Goal: Communication & Community: Ask a question

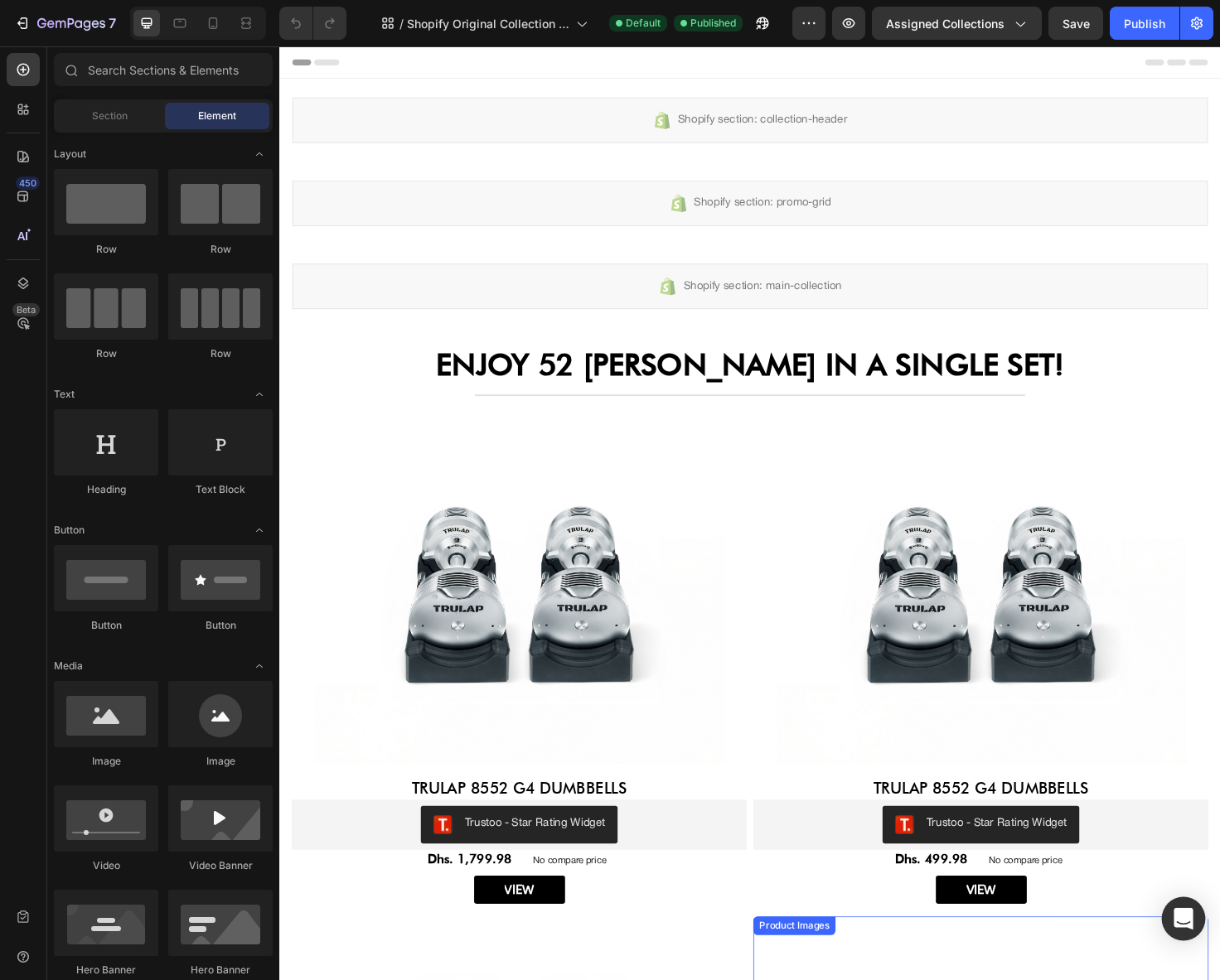
click at [1166, 920] on div "Open Intercom Messenger" at bounding box center [1184, 919] width 44 height 44
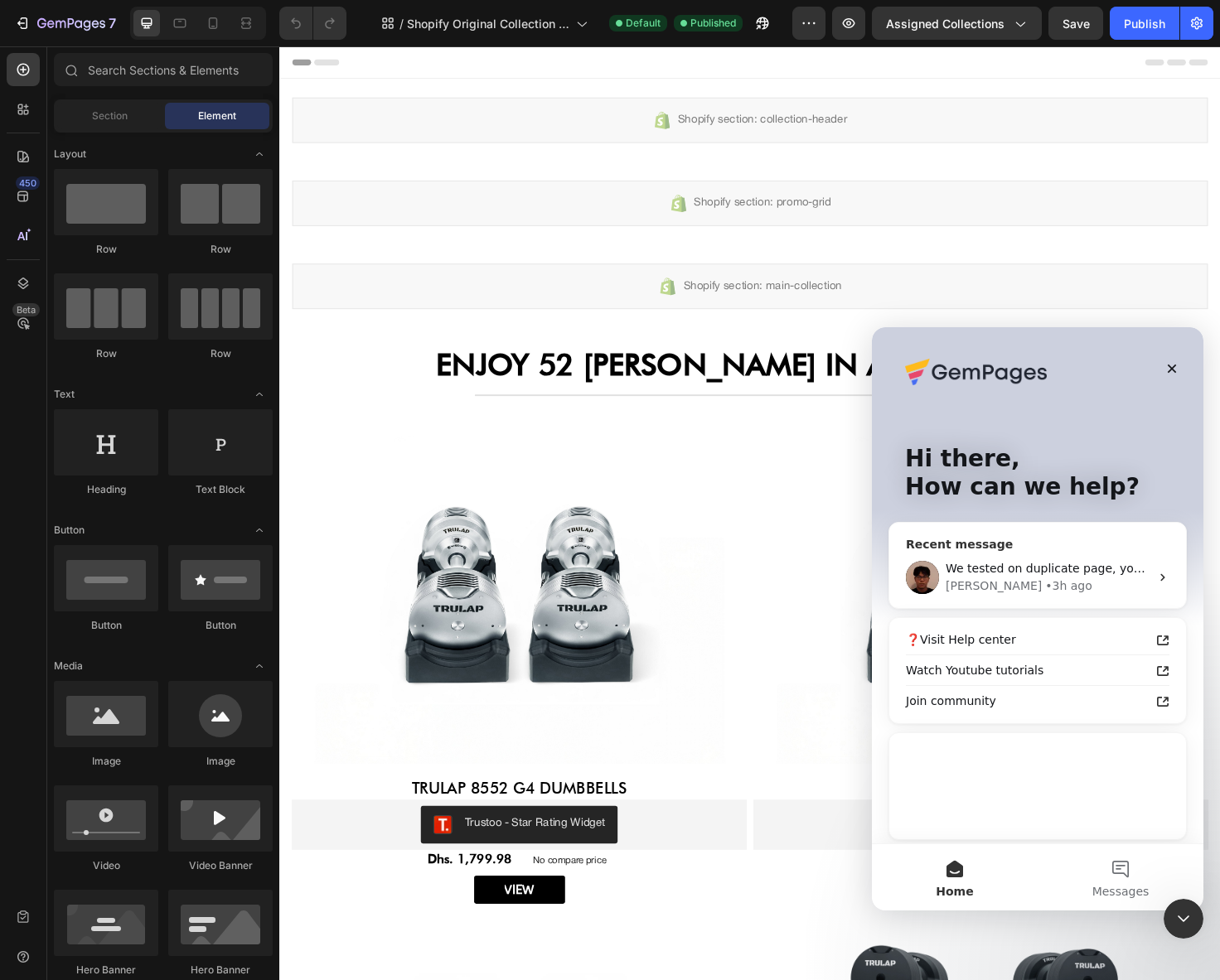
click at [1031, 548] on div "We tested on duplicate page, you can check via: Duplicate Page: https://builder…" at bounding box center [1038, 577] width 297 height 62
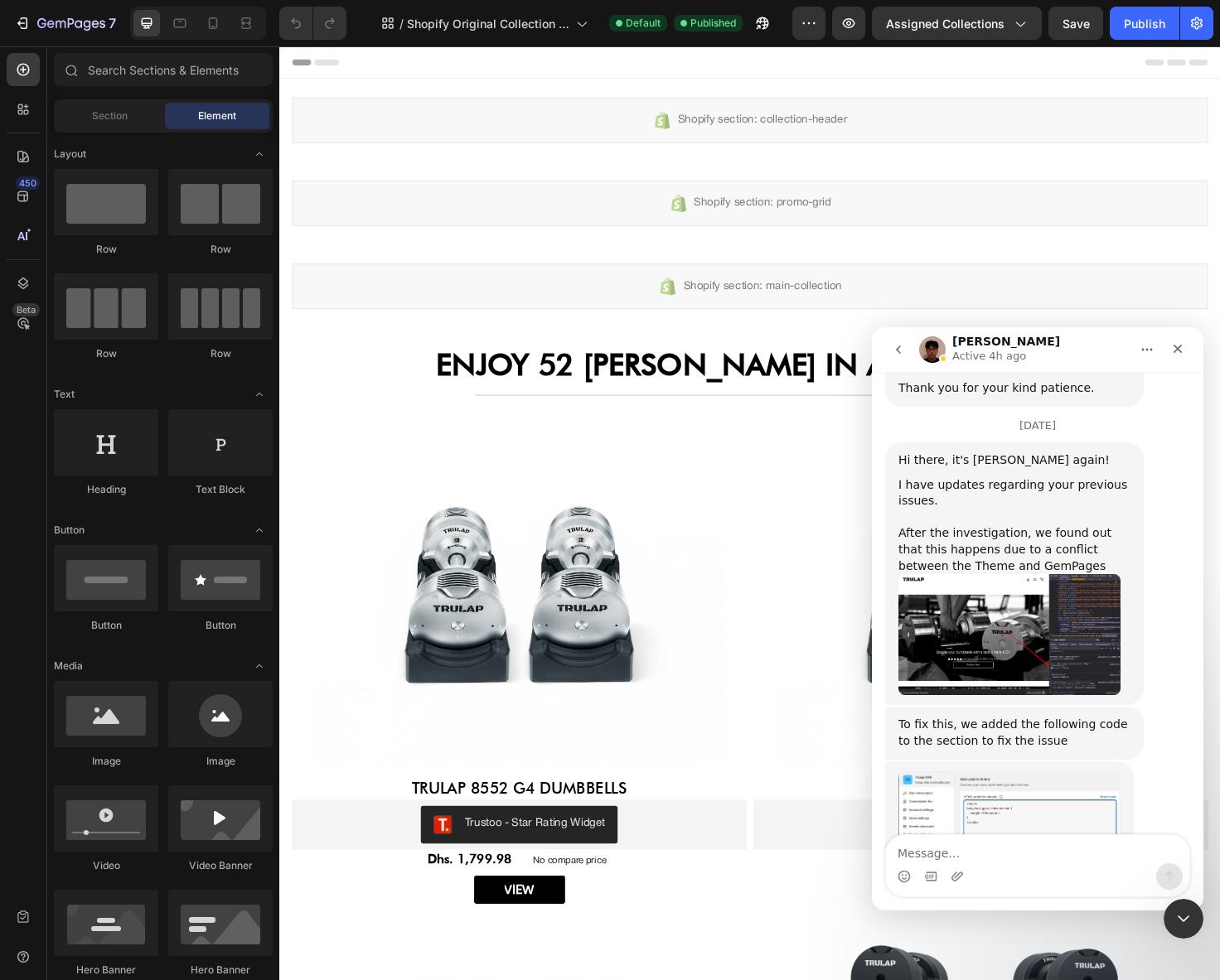
scroll to position [14995, 0]
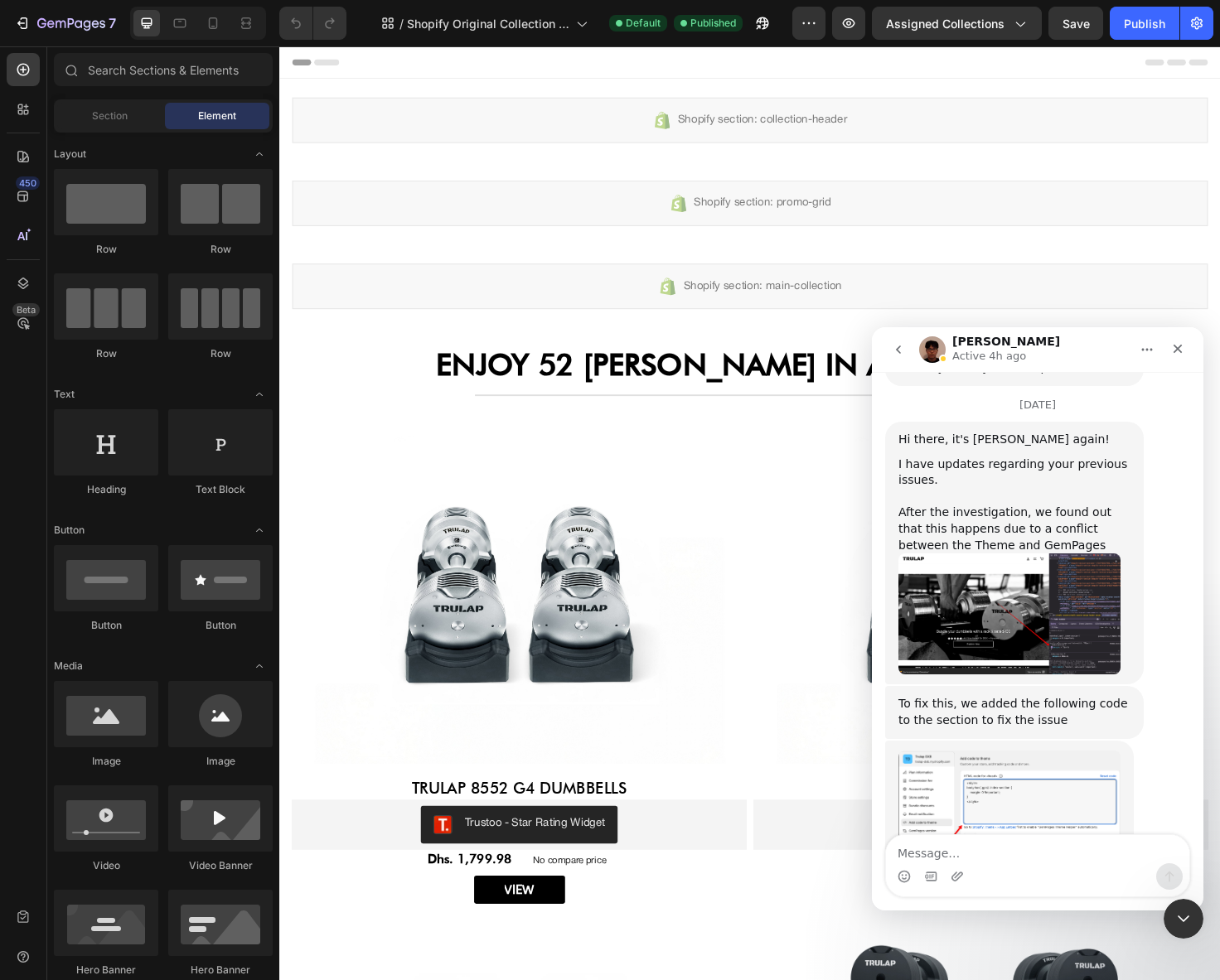
click at [1051, 855] on textarea "Message…" at bounding box center [1037, 849] width 303 height 28
type textarea "looks better, thanks"
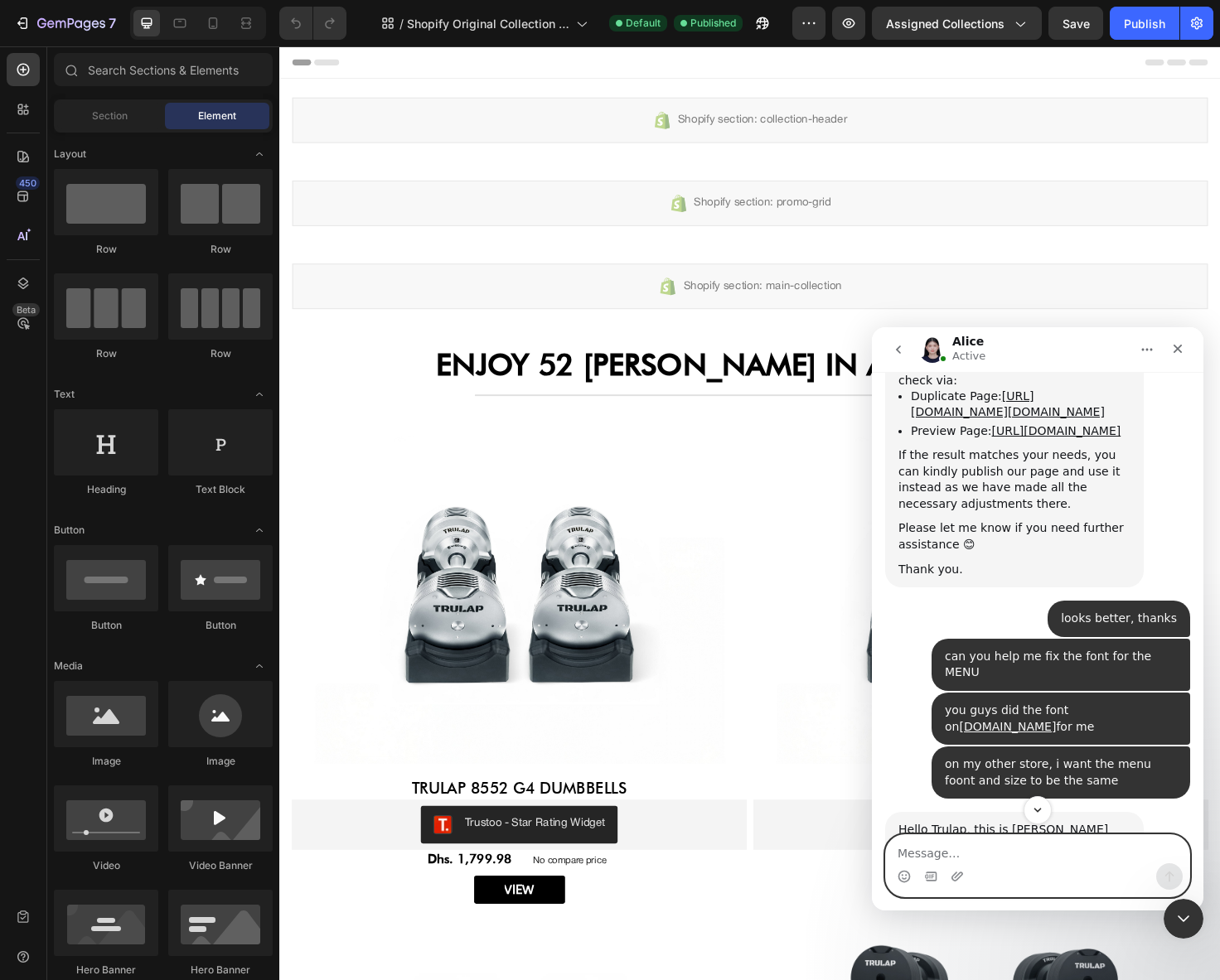
scroll to position [16014, 0]
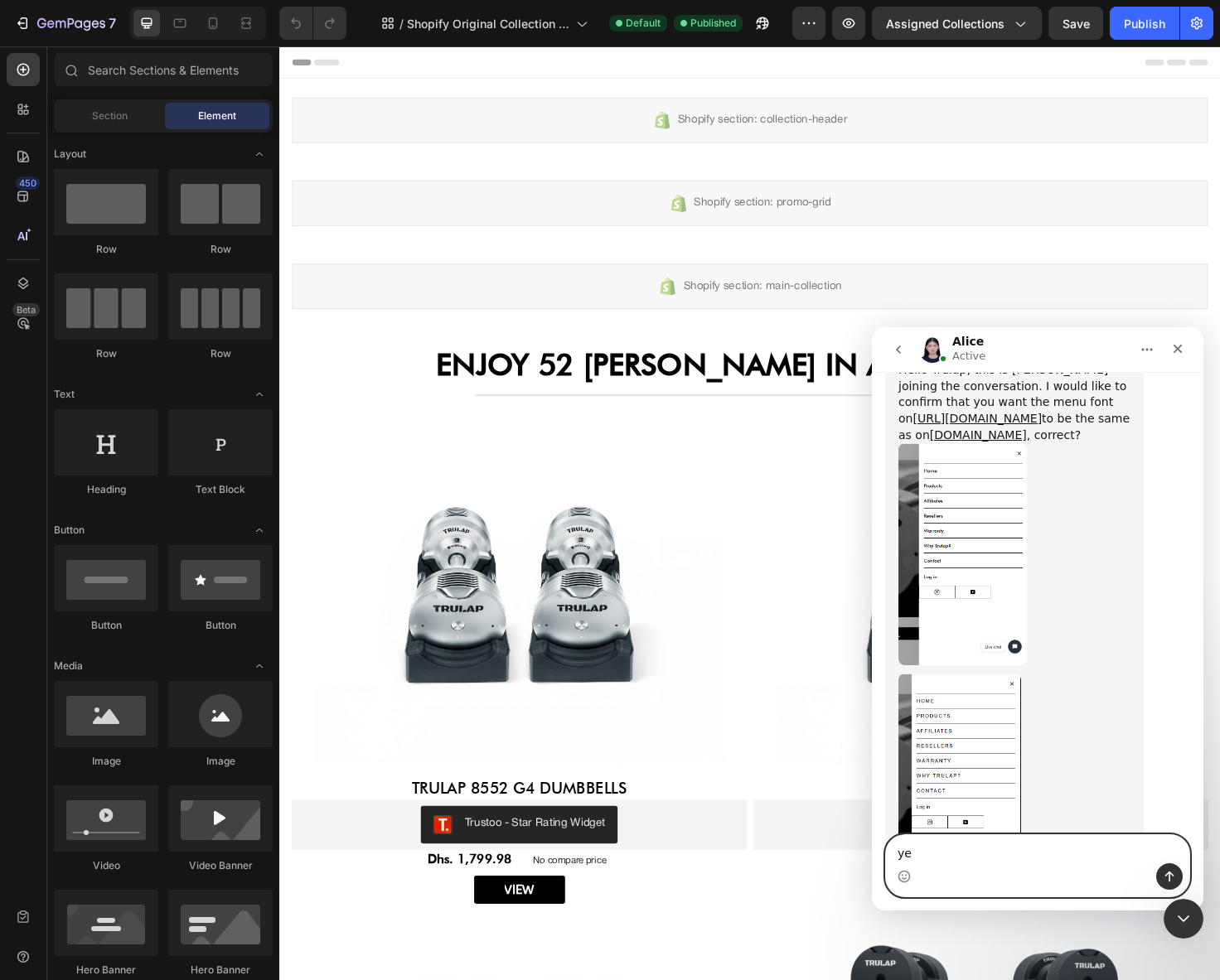
type textarea "yes"
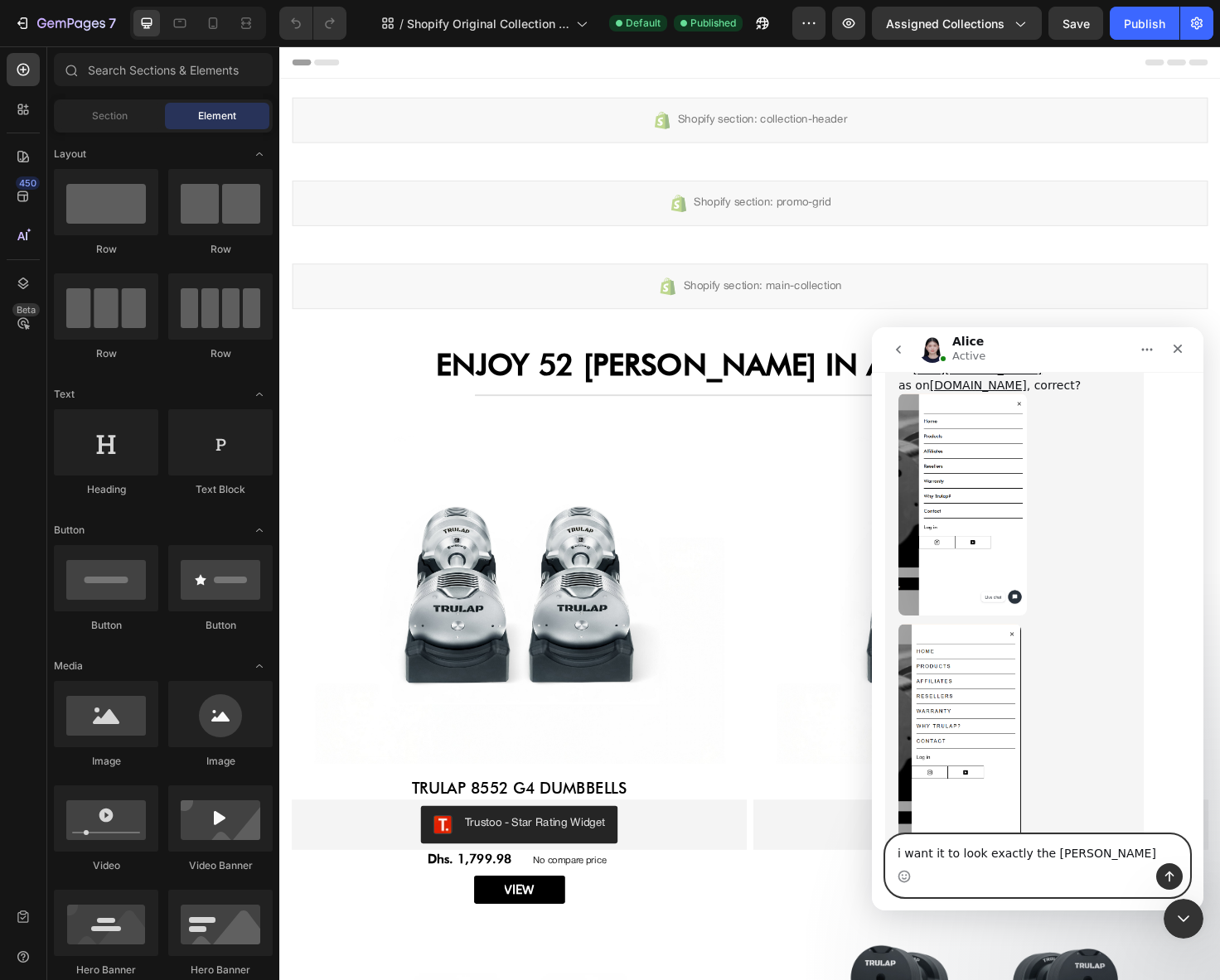
type textarea "i want it to look exactly the same"
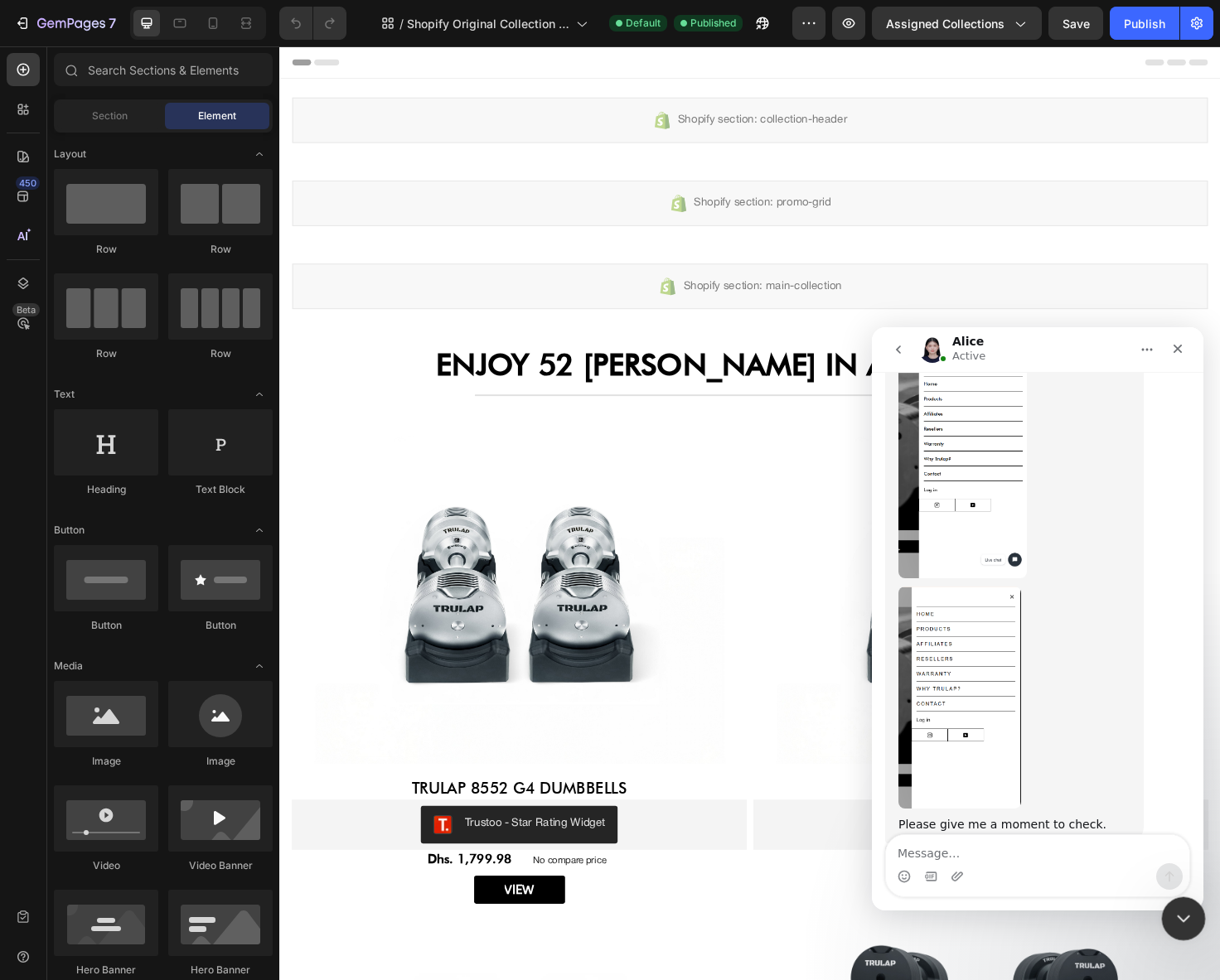
drag, startPoint x: 1186, startPoint y: 919, endPoint x: 2102, endPoint y: 1789, distance: 1263.3
click at [1187, 920] on icon "Close Intercom Messenger" at bounding box center [1180, 916] width 20 height 20
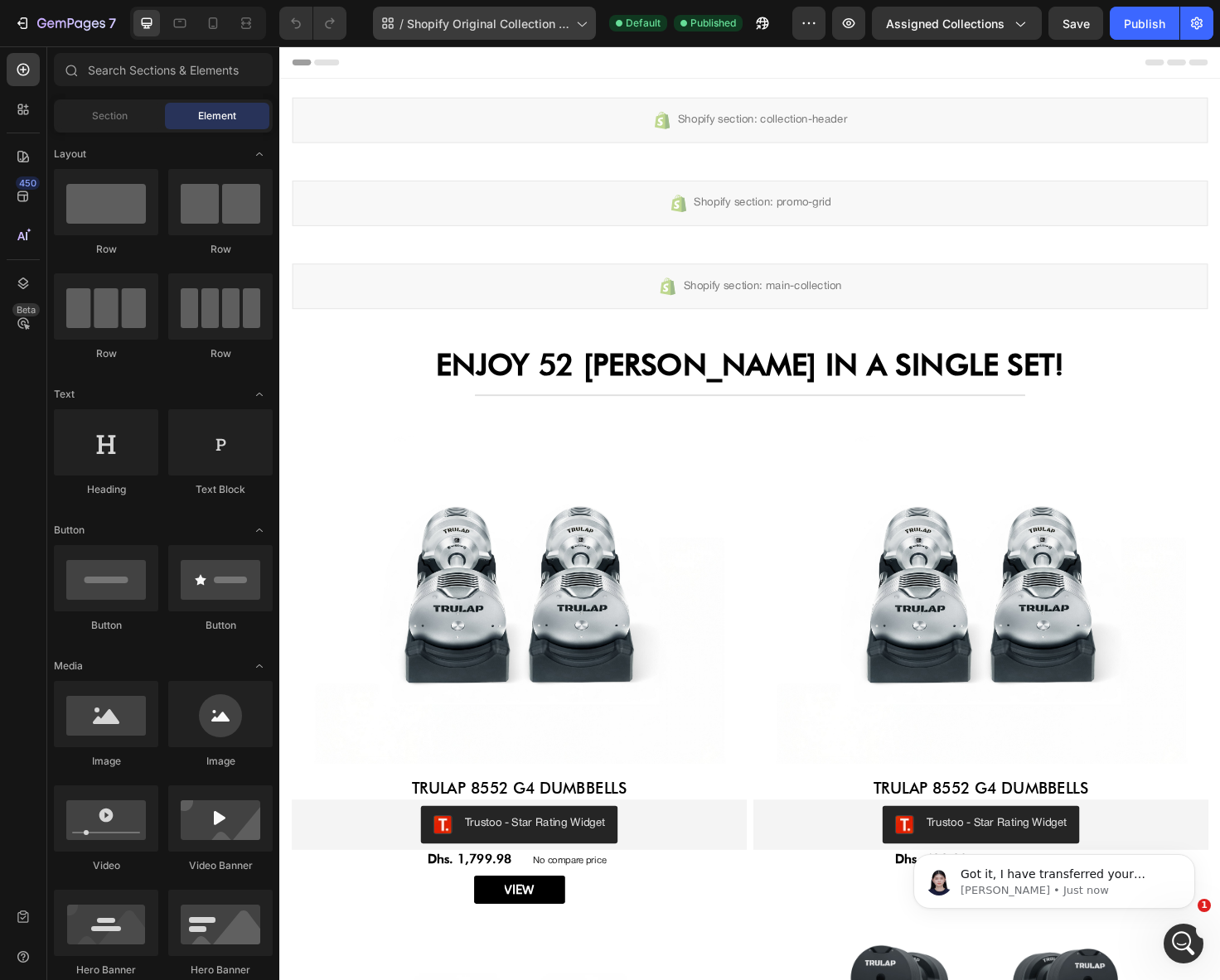
scroll to position [16184, 0]
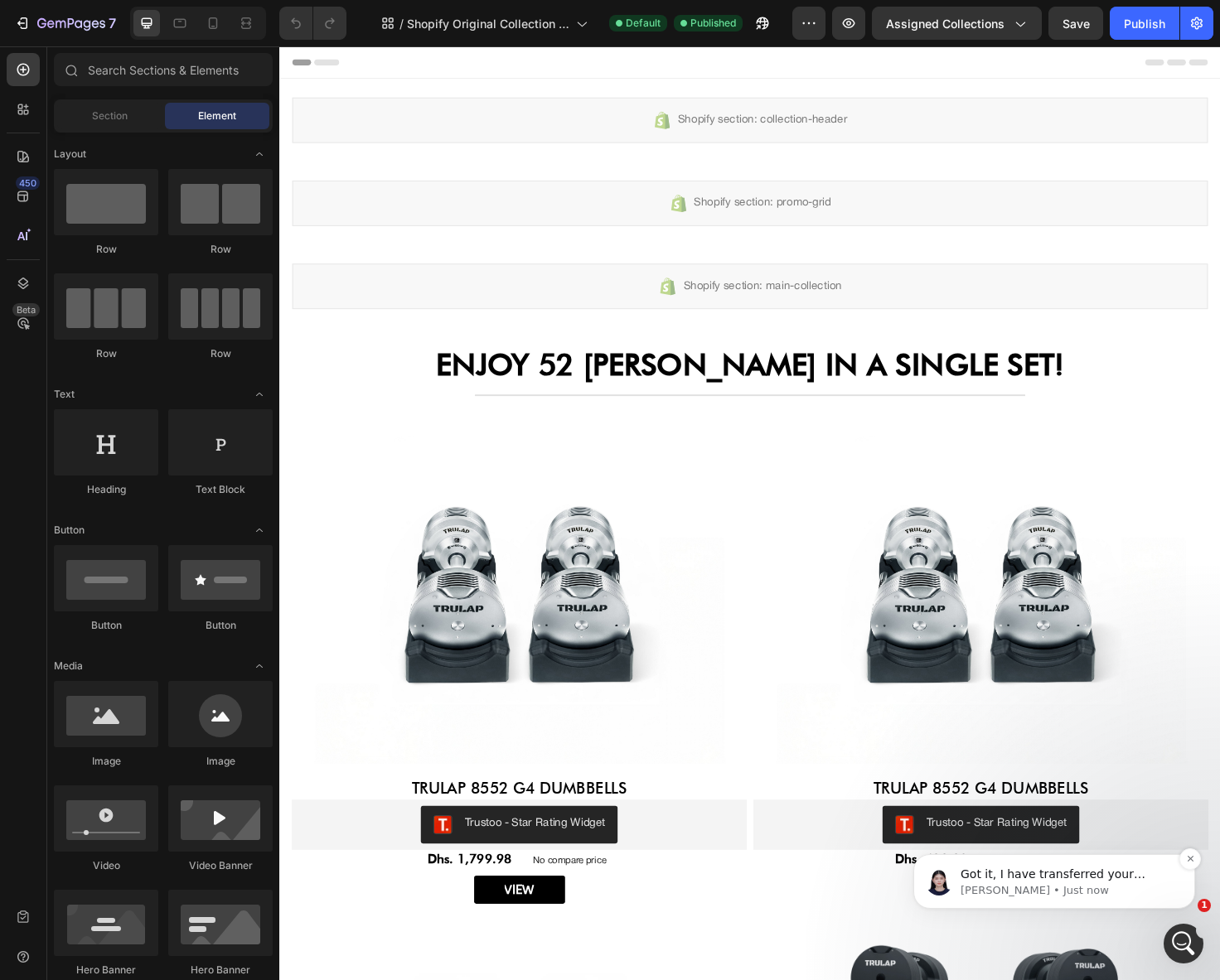
click at [1071, 891] on p "Alice • Just now" at bounding box center [1067, 890] width 214 height 15
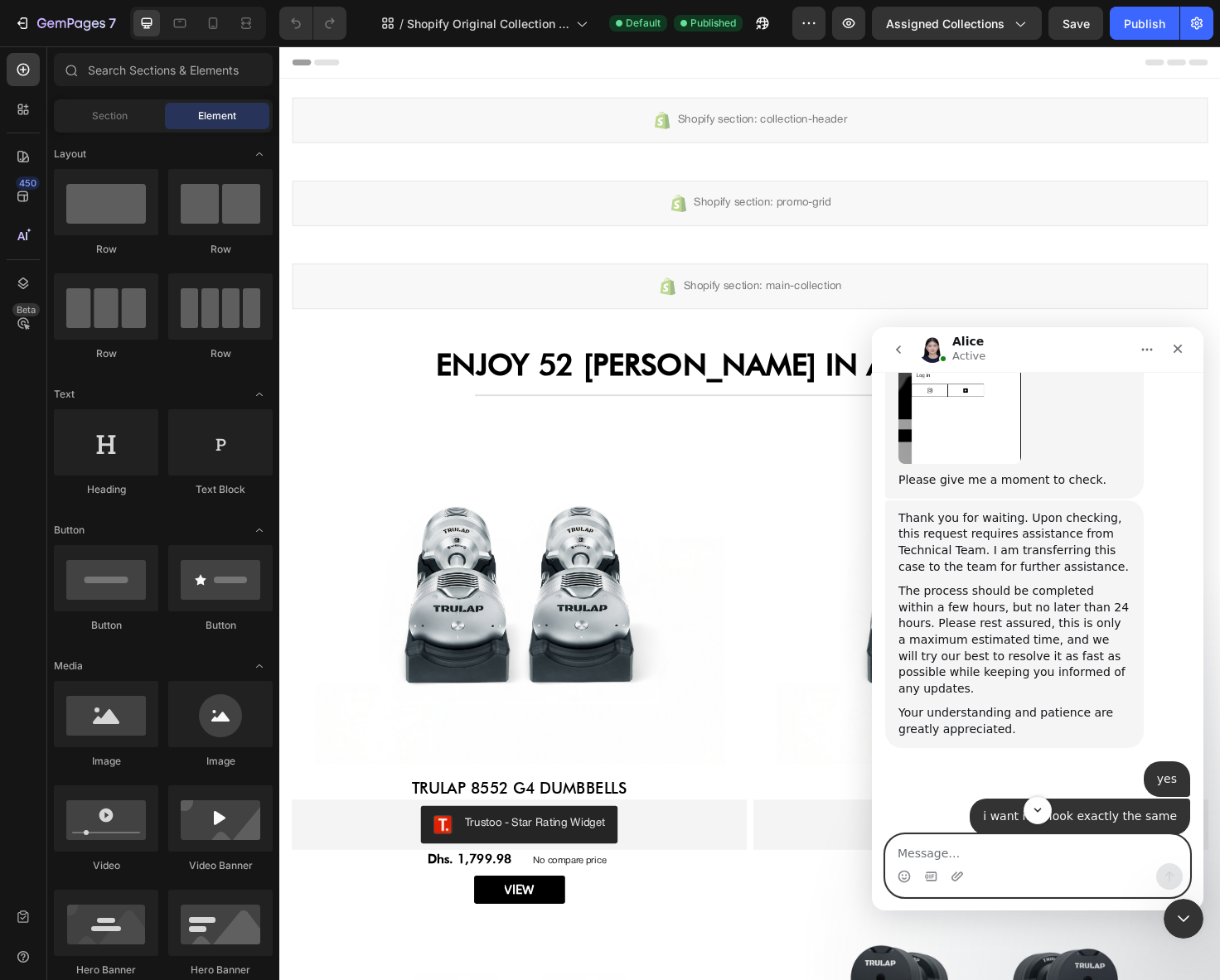
scroll to position [16382, 0]
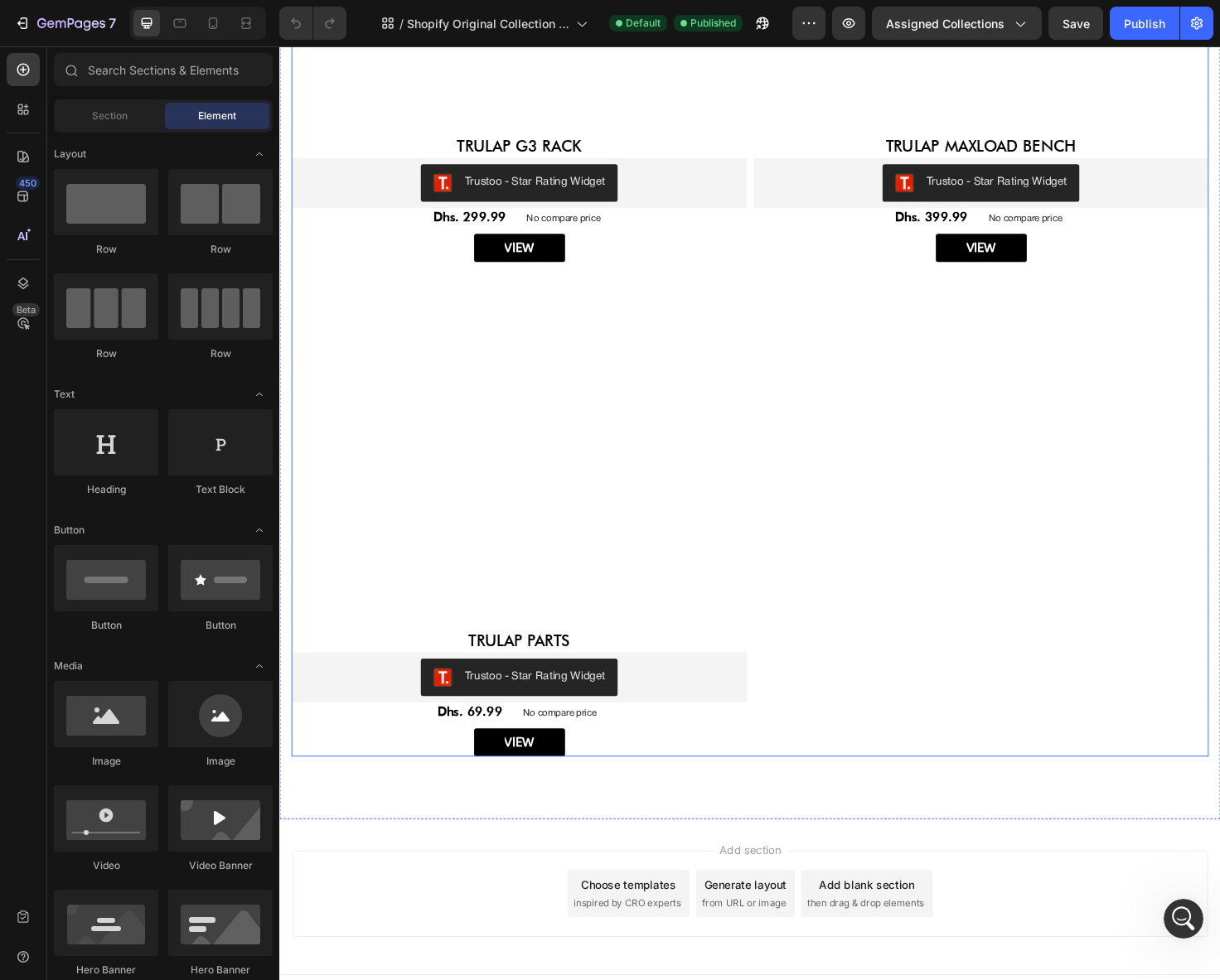
scroll to position [2249, 0]
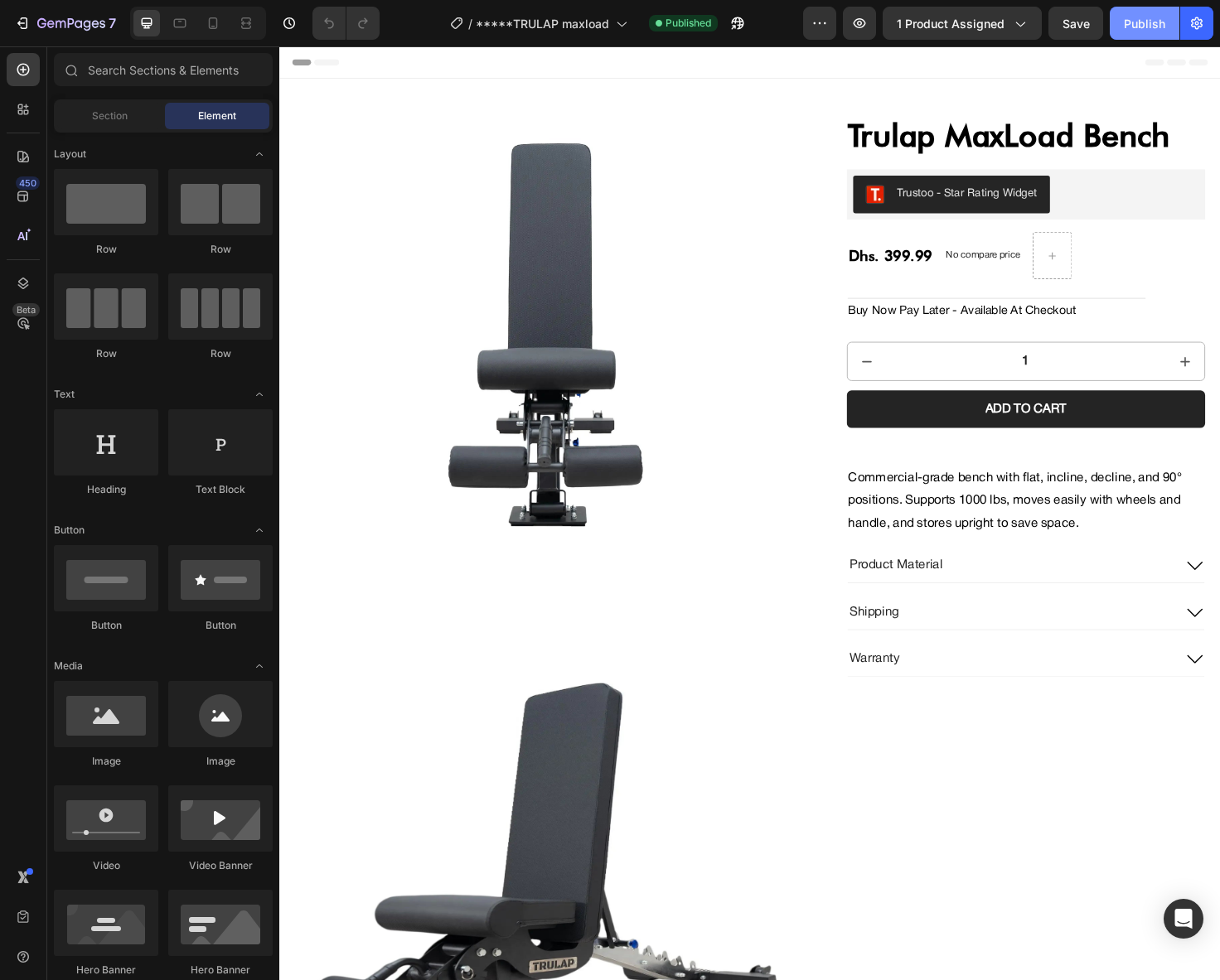
click at [1128, 21] on div "Publish" at bounding box center [1144, 24] width 41 height 18
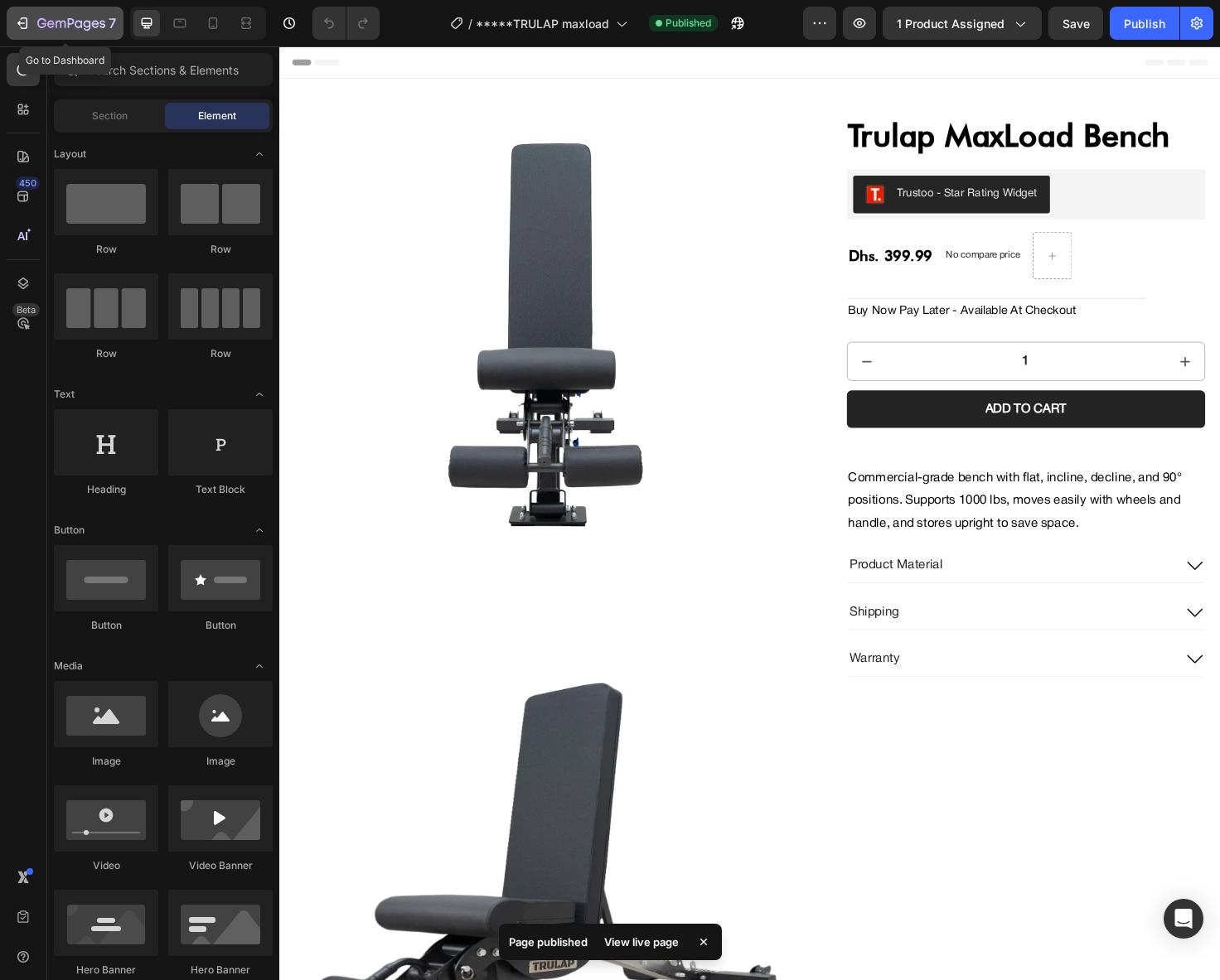
click at [44, 33] on button "7" at bounding box center [65, 24] width 117 height 33
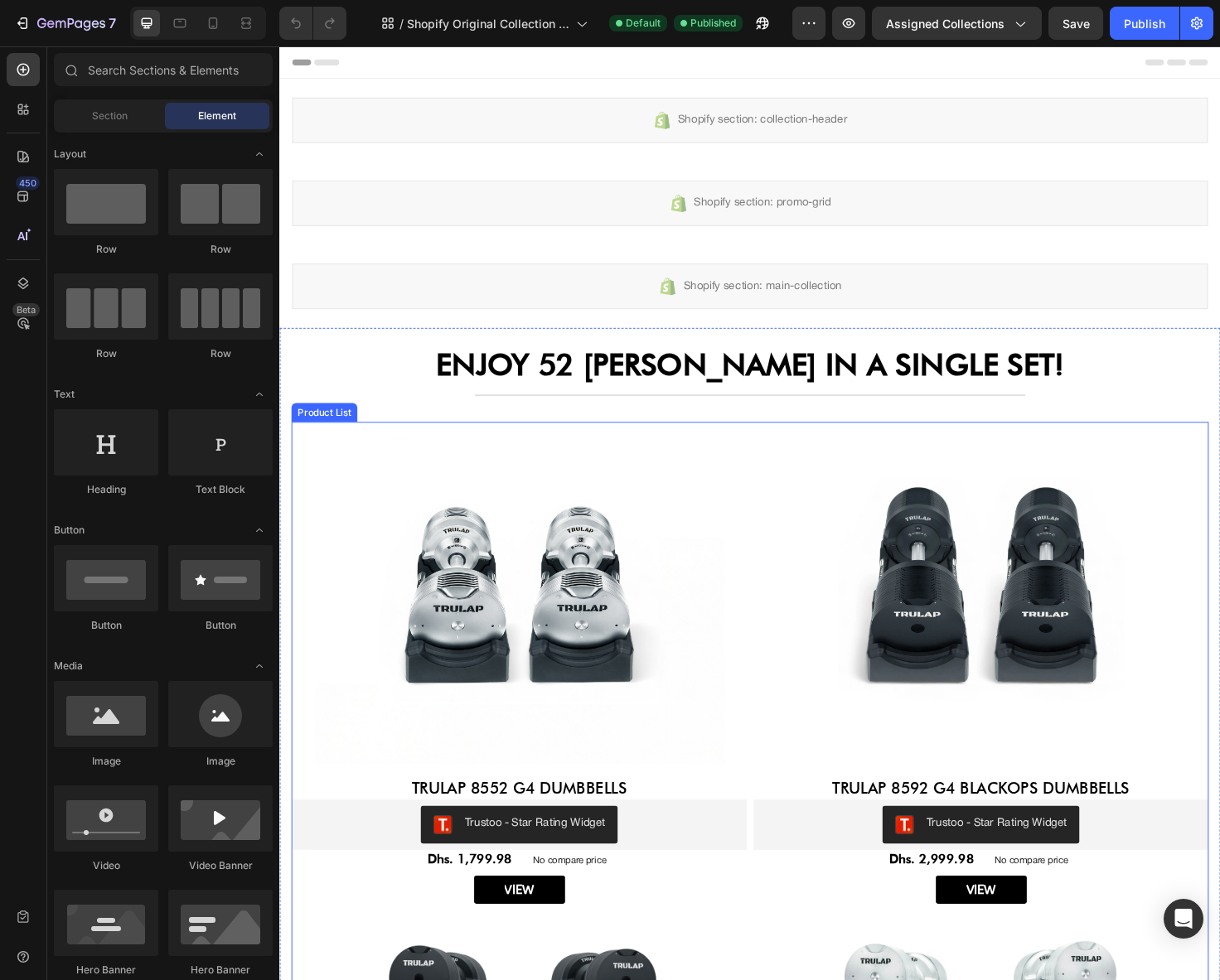
click at [780, 598] on img at bounding box center [1020, 623] width 482 height 361
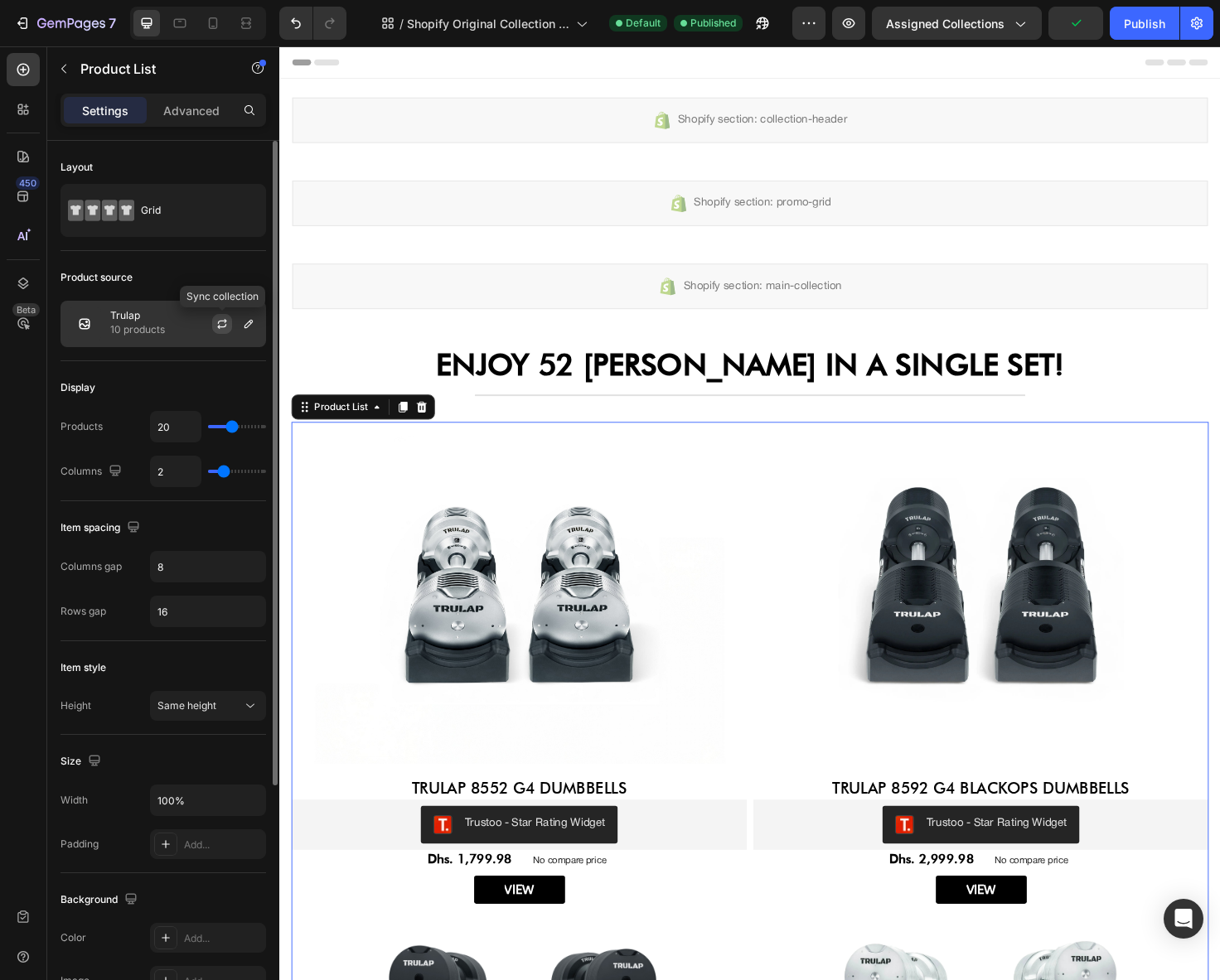
click at [228, 325] on icon "button" at bounding box center [221, 323] width 13 height 13
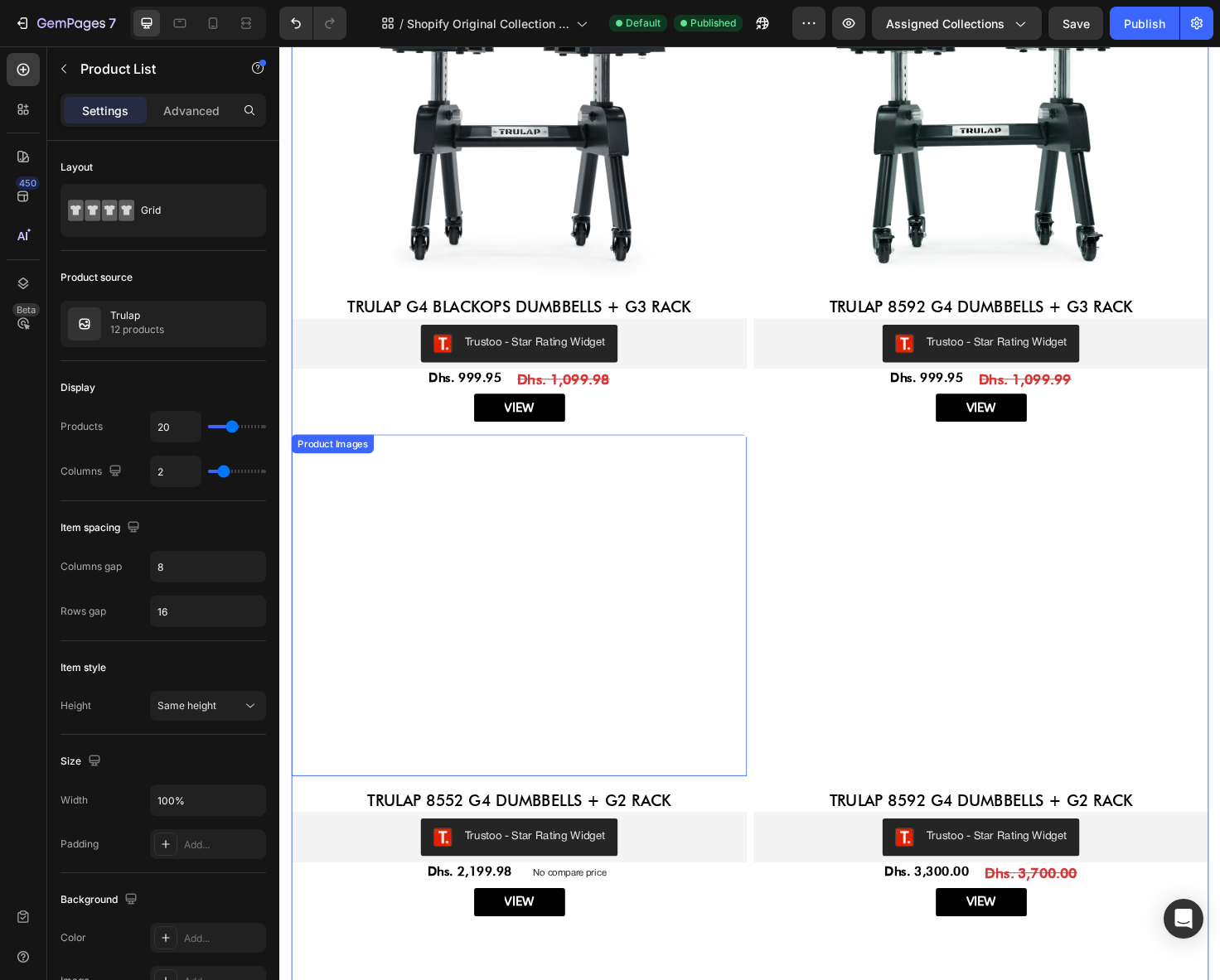
scroll to position [2769, 0]
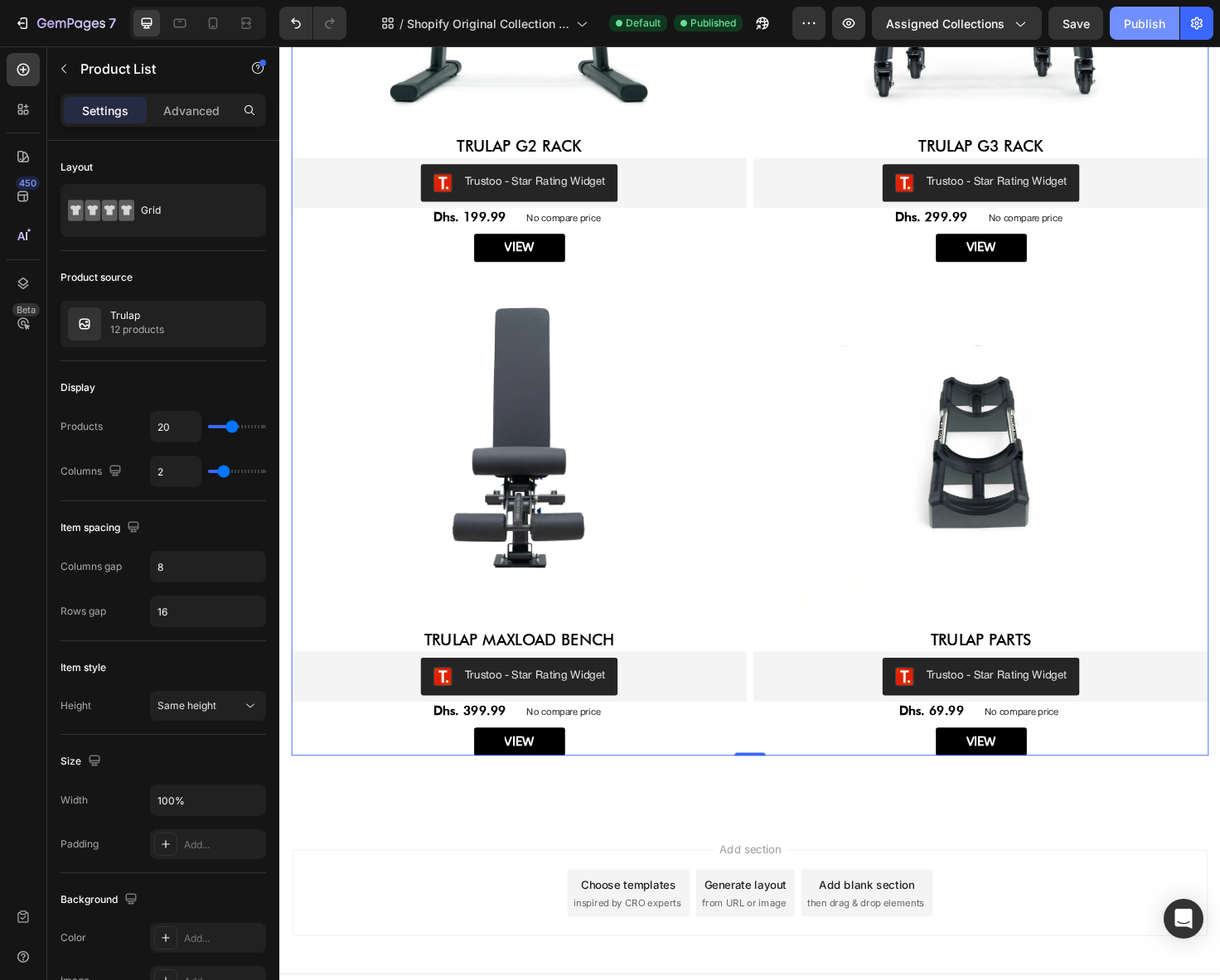
click at [1133, 22] on div "Publish" at bounding box center [1144, 24] width 41 height 18
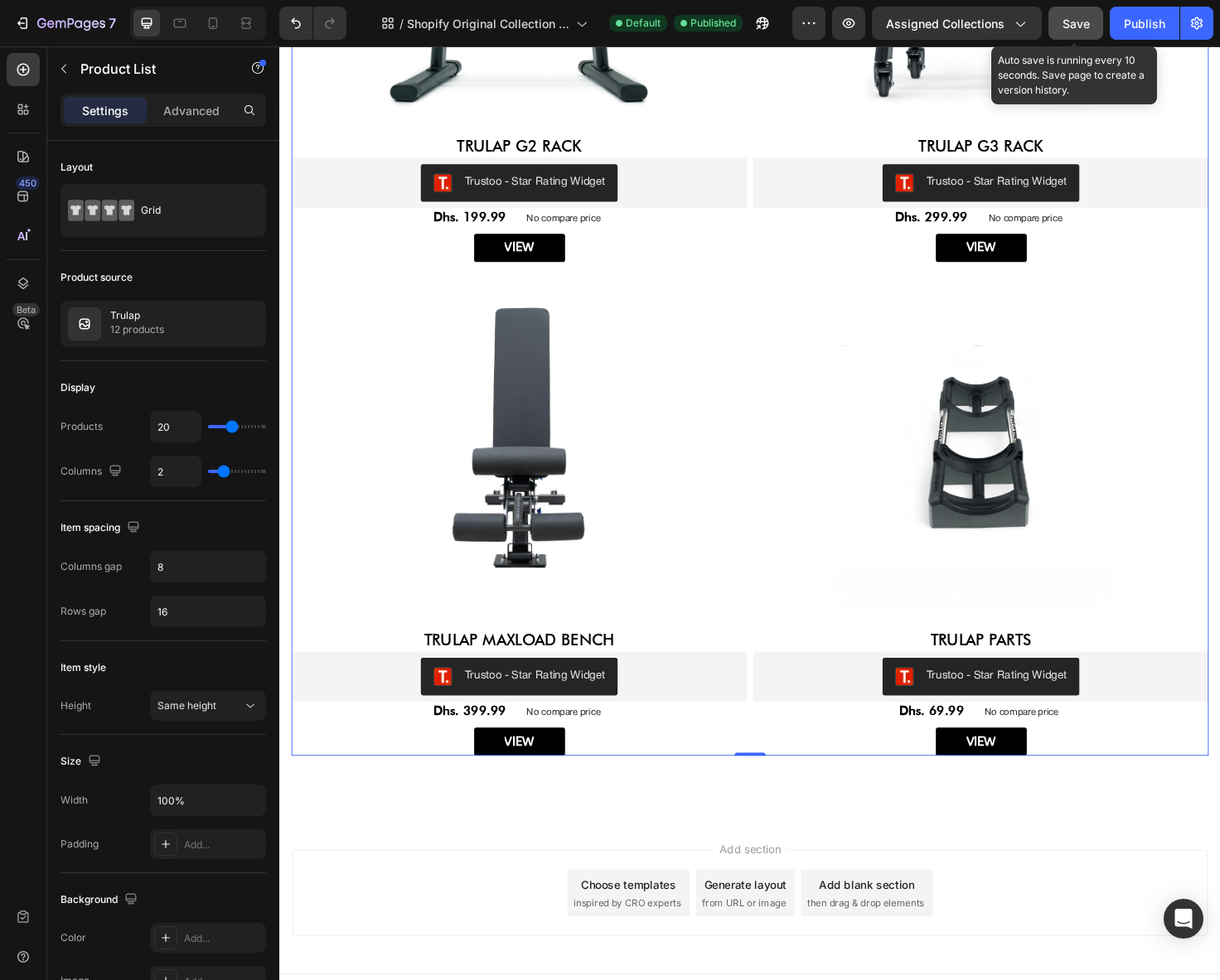
click at [1057, 22] on button "Save" at bounding box center [1076, 24] width 54 height 33
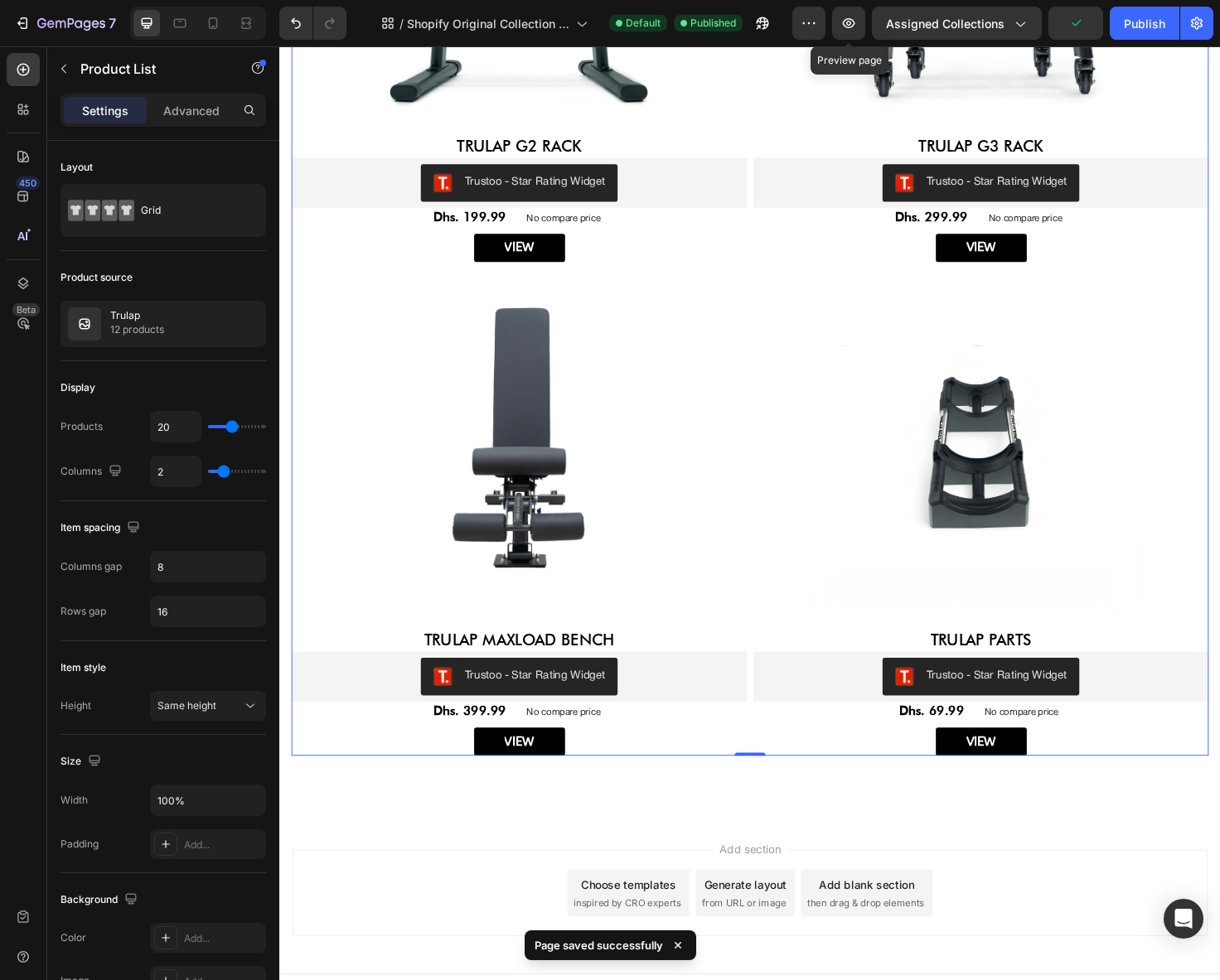
click at [870, 23] on div "Preview Preview page Assigned Collections Publish" at bounding box center [1002, 24] width 421 height 33
click at [861, 24] on button "button" at bounding box center [849, 24] width 33 height 33
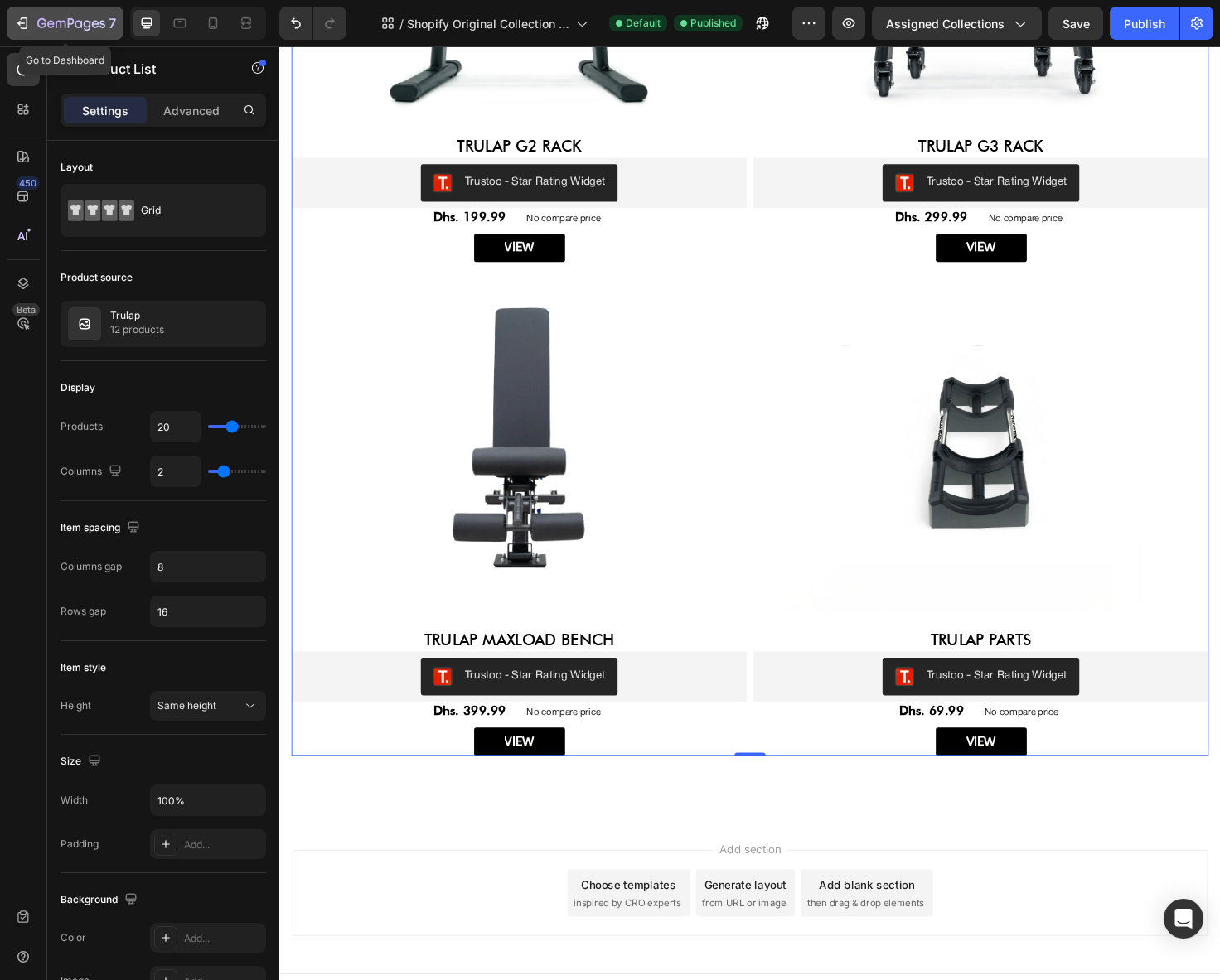
click at [67, 18] on icon "button" at bounding box center [70, 25] width 68 height 14
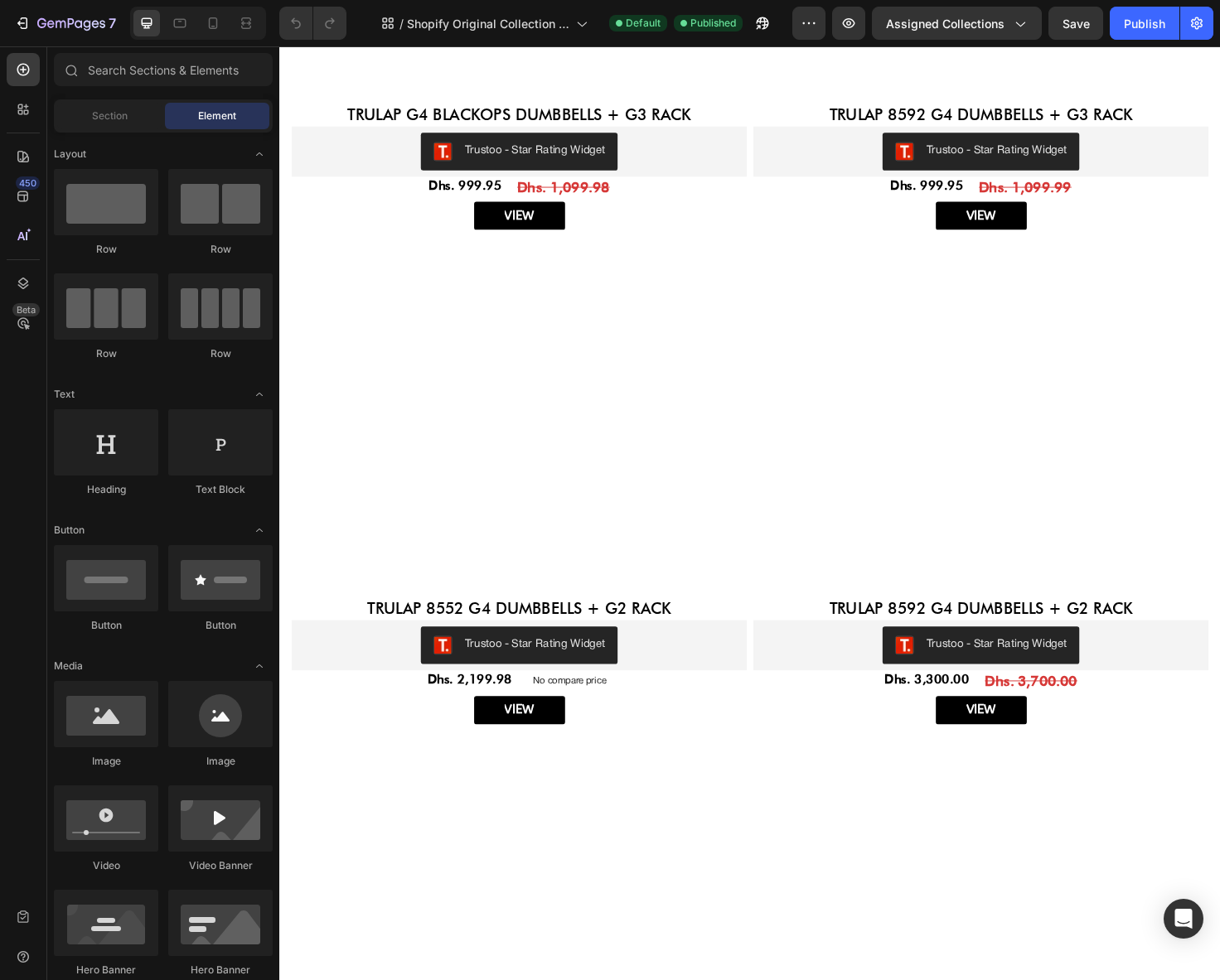
scroll to position [2769, 0]
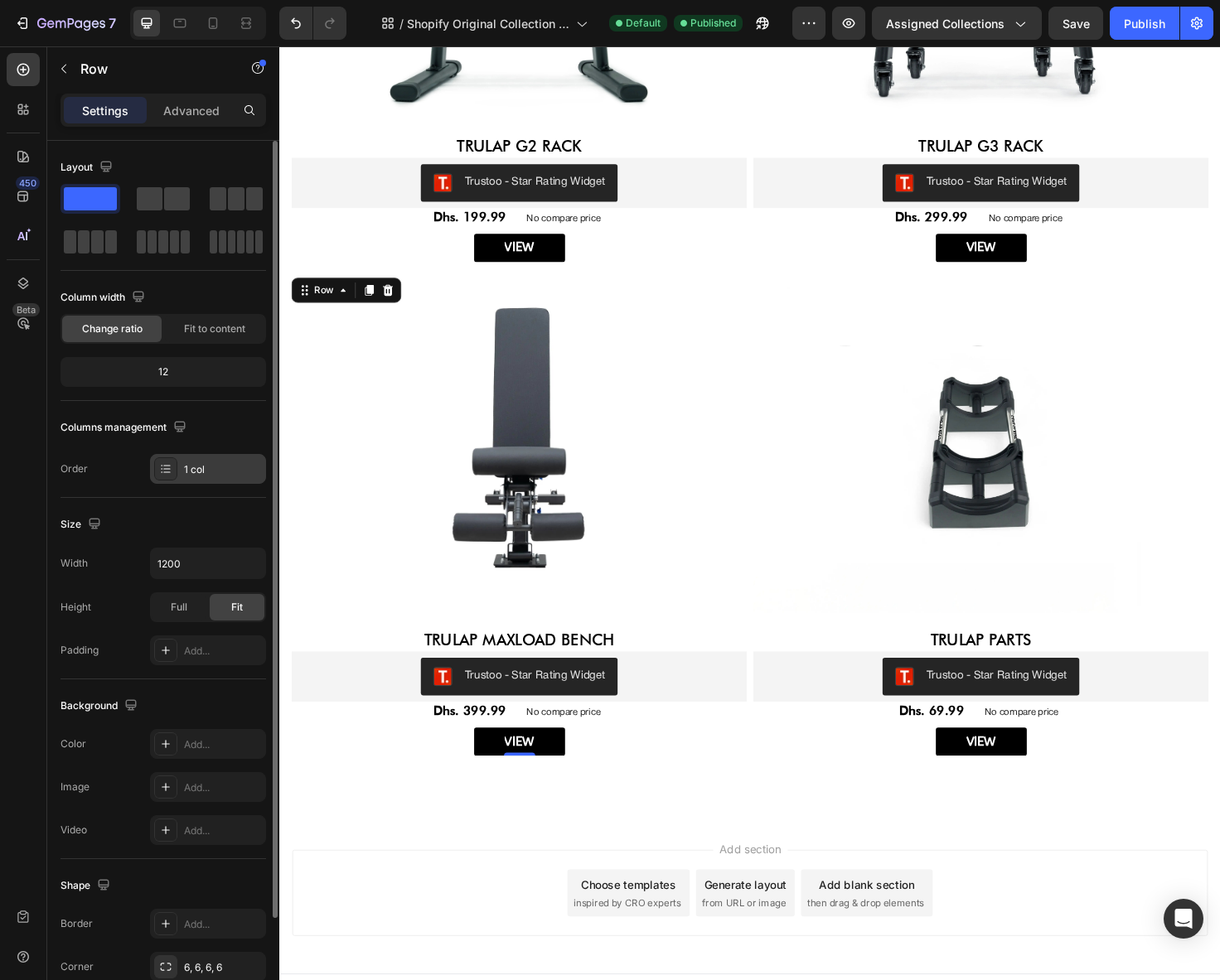
click at [202, 475] on div "1 col" at bounding box center [222, 469] width 78 height 15
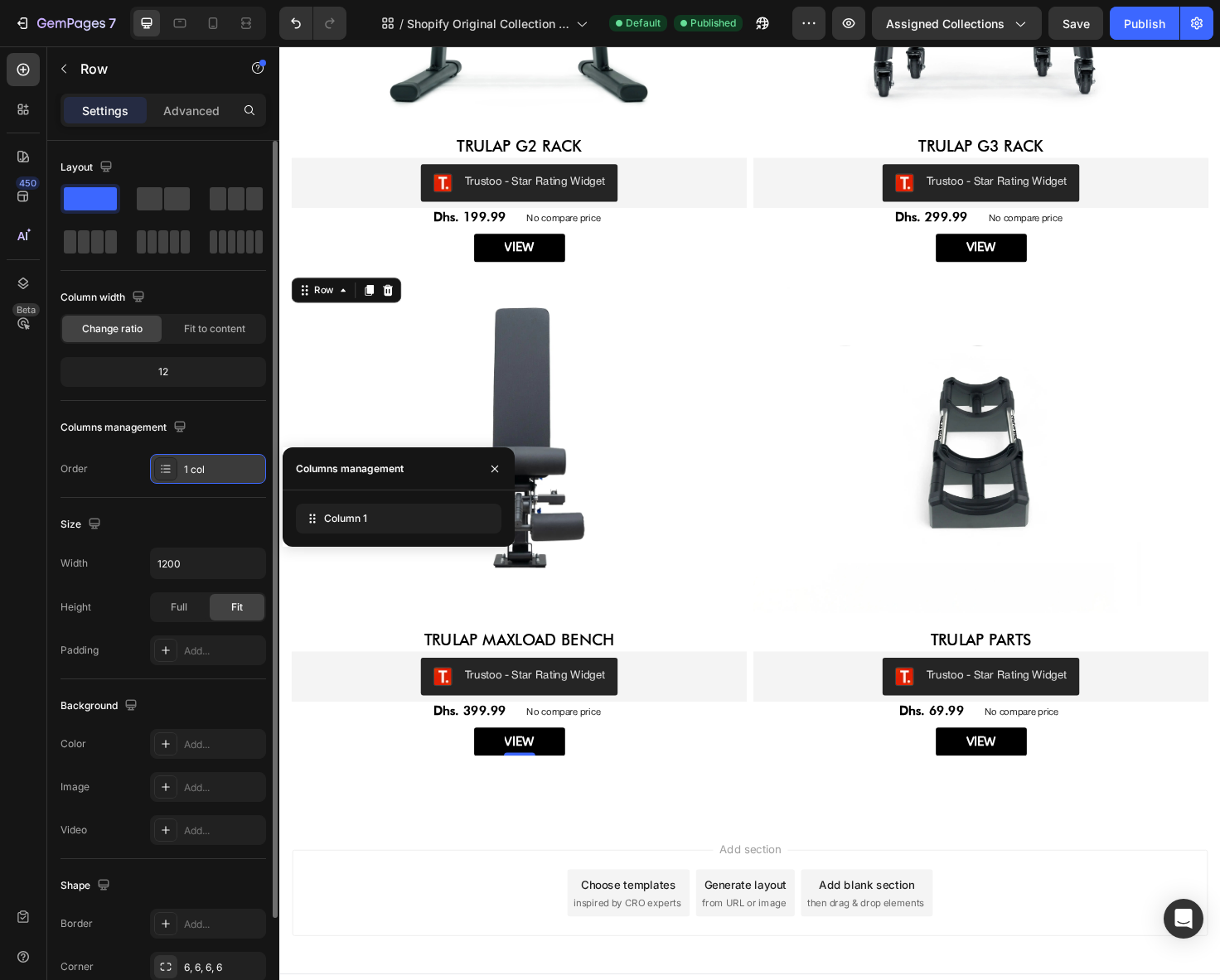
click at [202, 475] on div "1 col" at bounding box center [222, 469] width 78 height 15
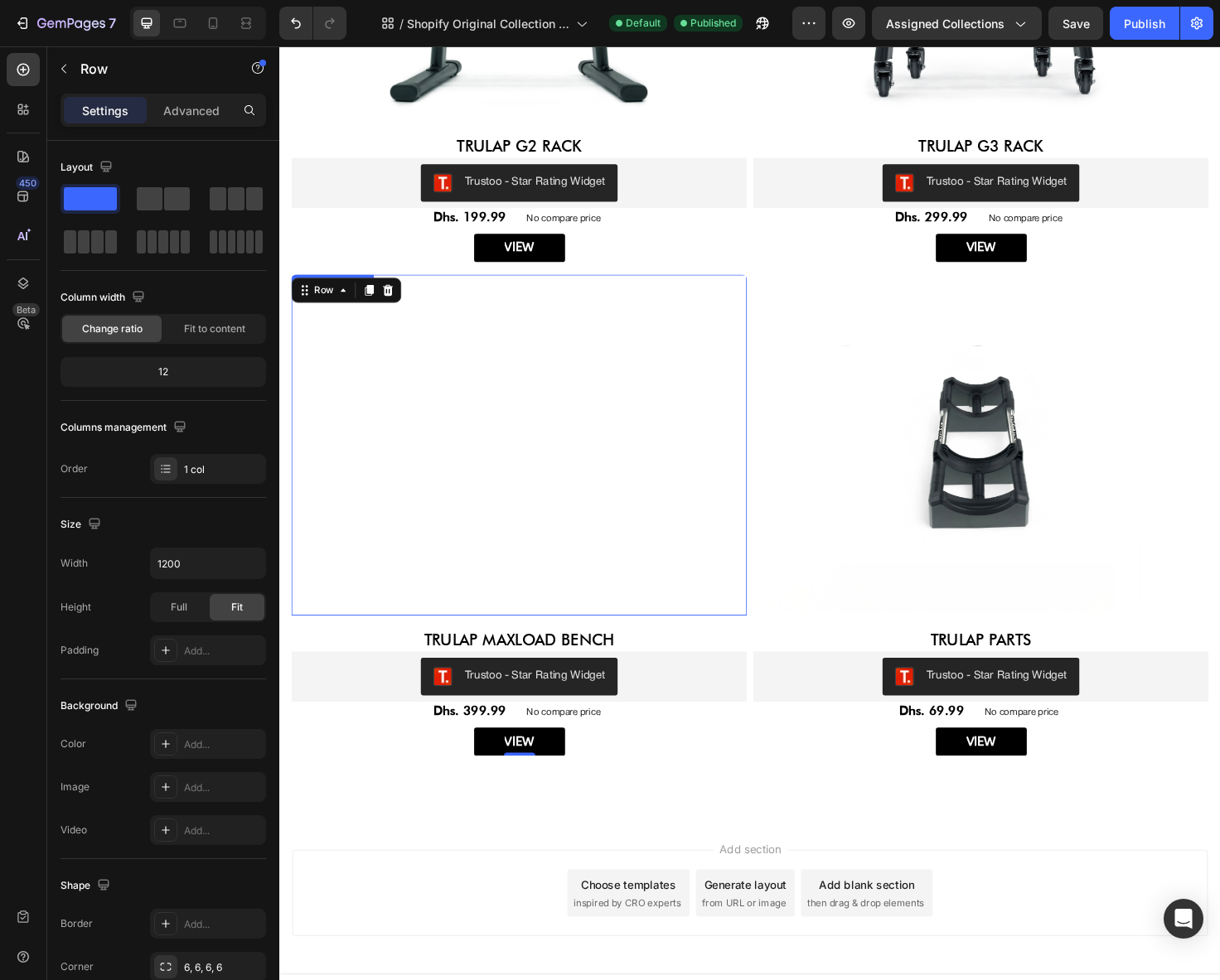
scroll to position [2695, 0]
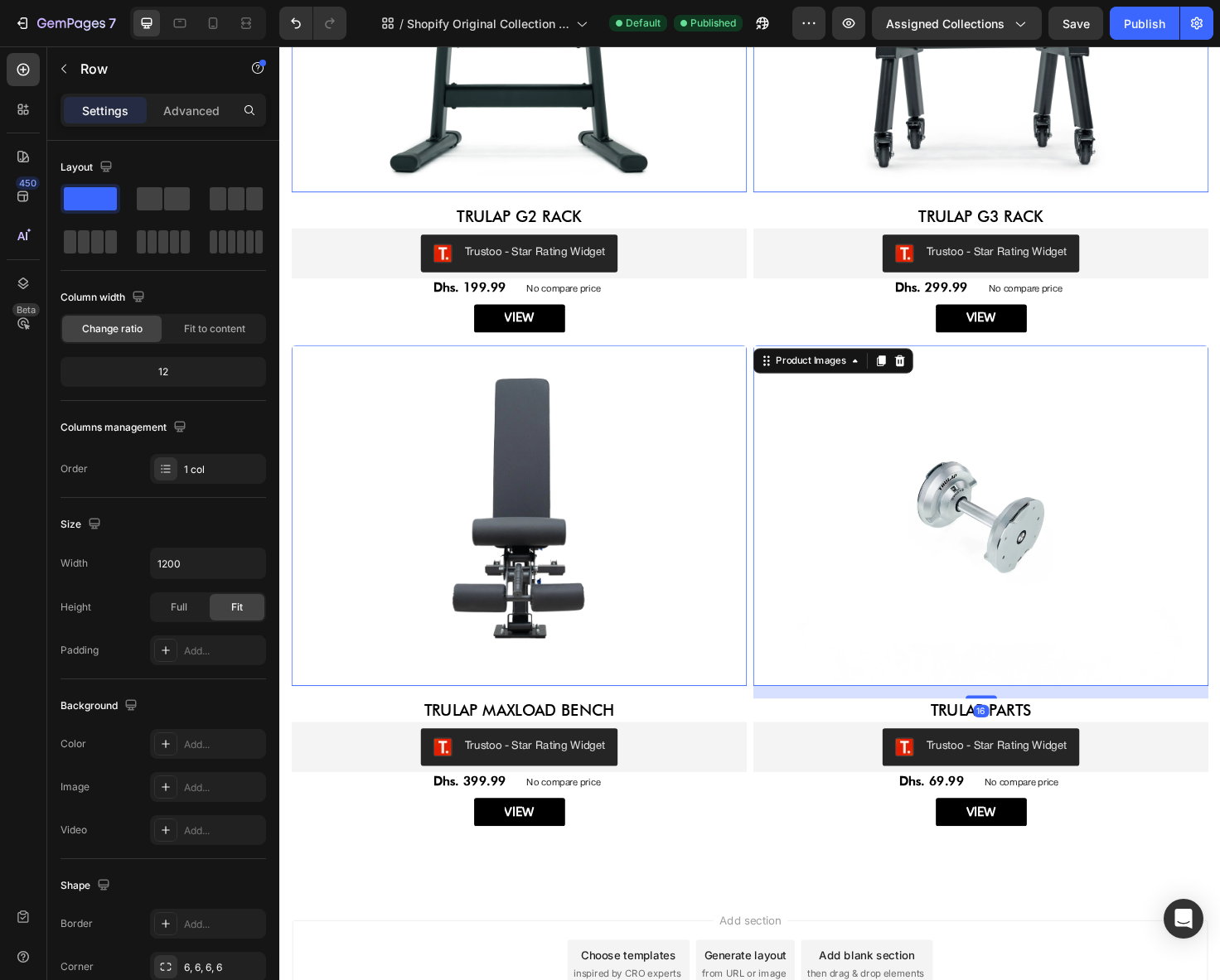
click at [780, 370] on img at bounding box center [1020, 542] width 482 height 361
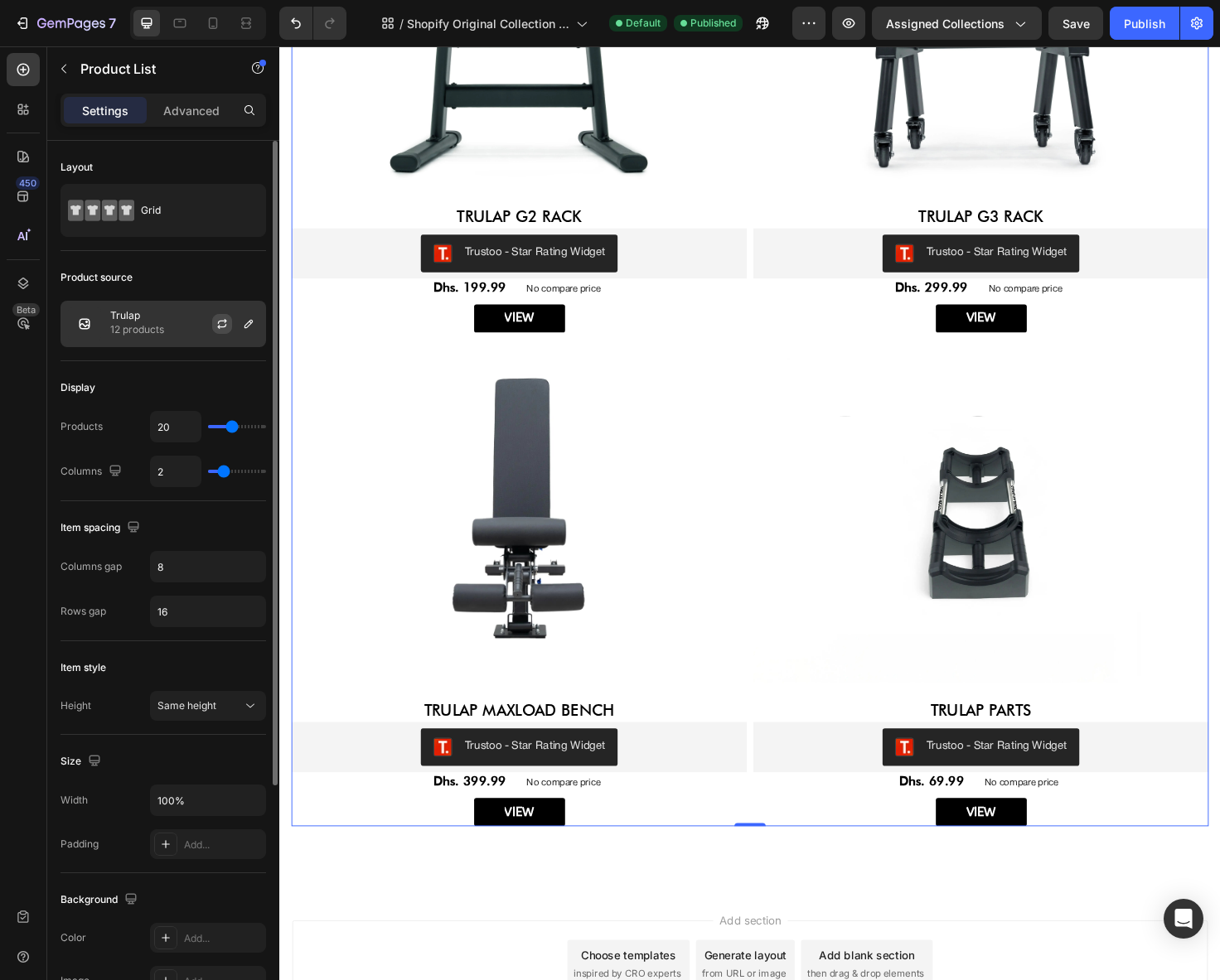
click at [230, 319] on button "button" at bounding box center [221, 323] width 20 height 20
click at [243, 319] on icon "button" at bounding box center [248, 323] width 13 height 13
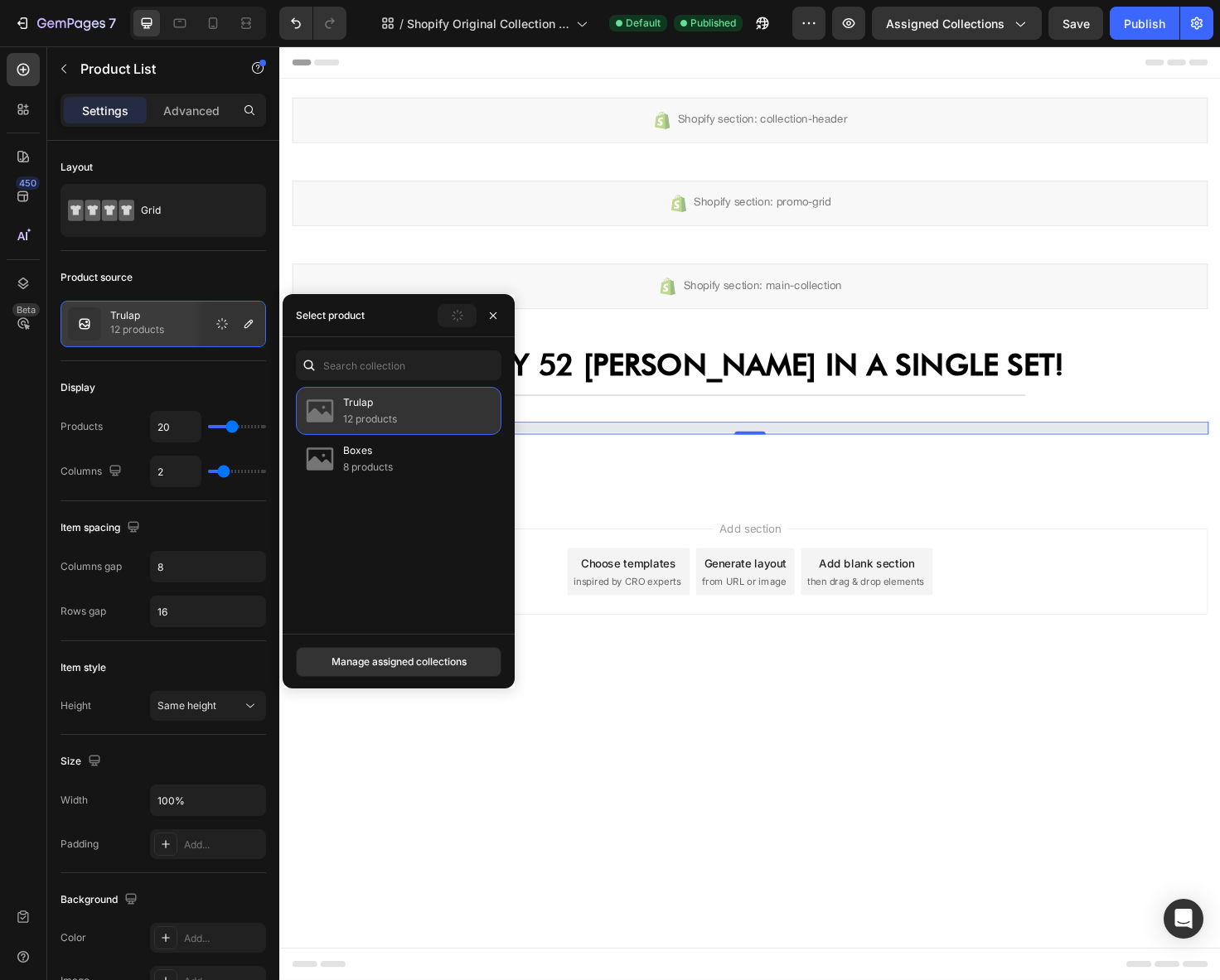
scroll to position [0, 0]
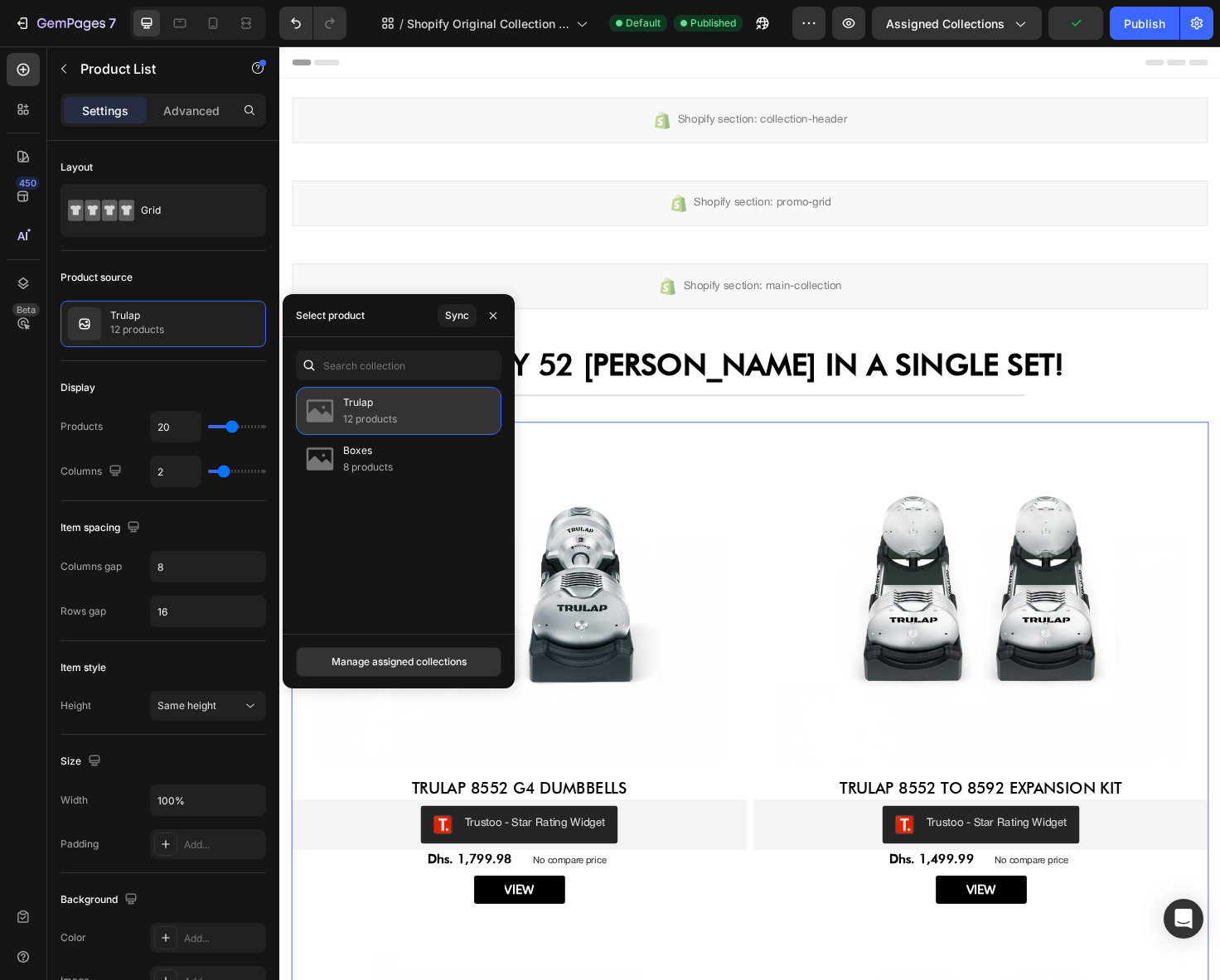
click at [370, 408] on p "Trulap" at bounding box center [369, 403] width 54 height 17
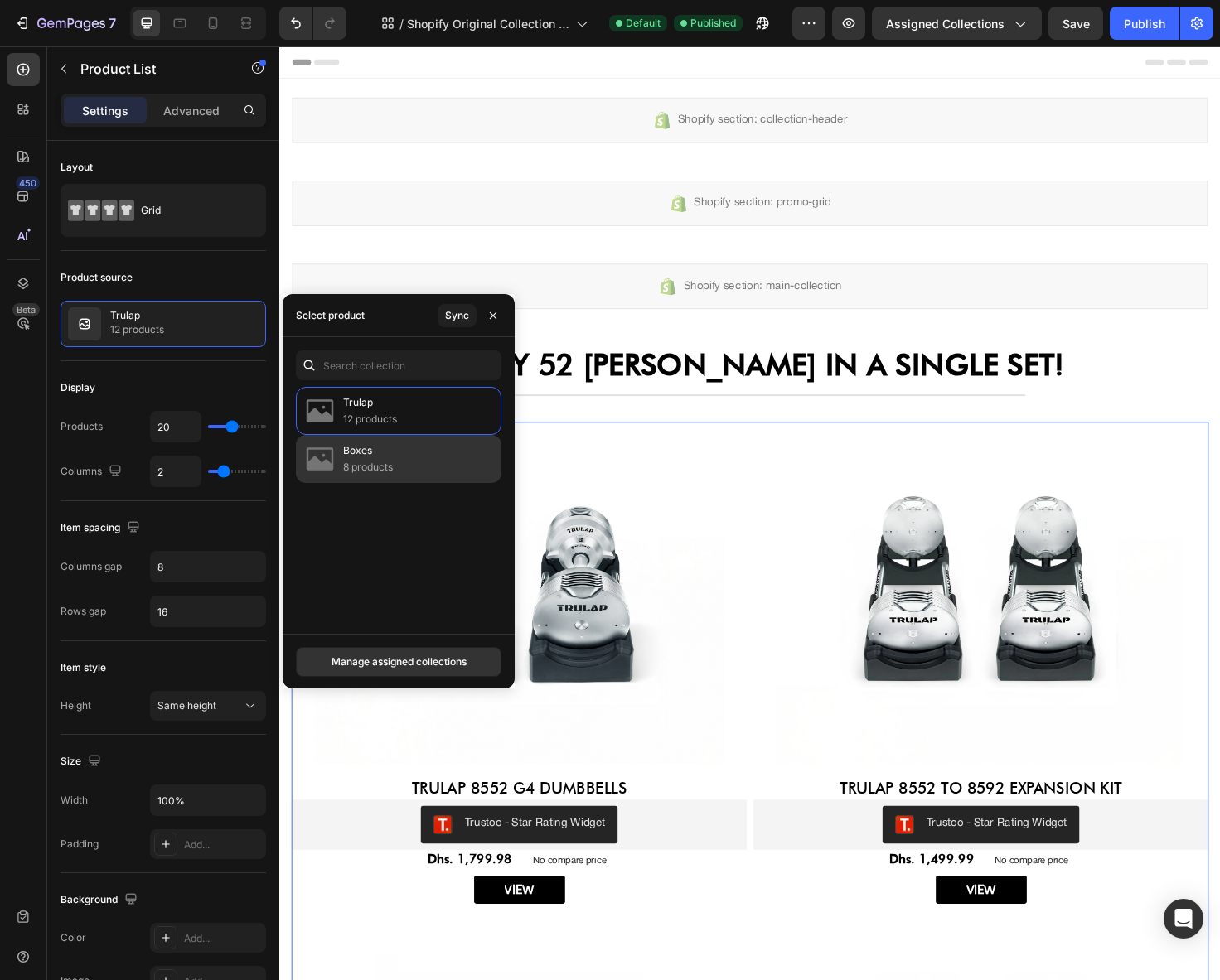
click at [389, 473] on p "8 products" at bounding box center [367, 467] width 50 height 17
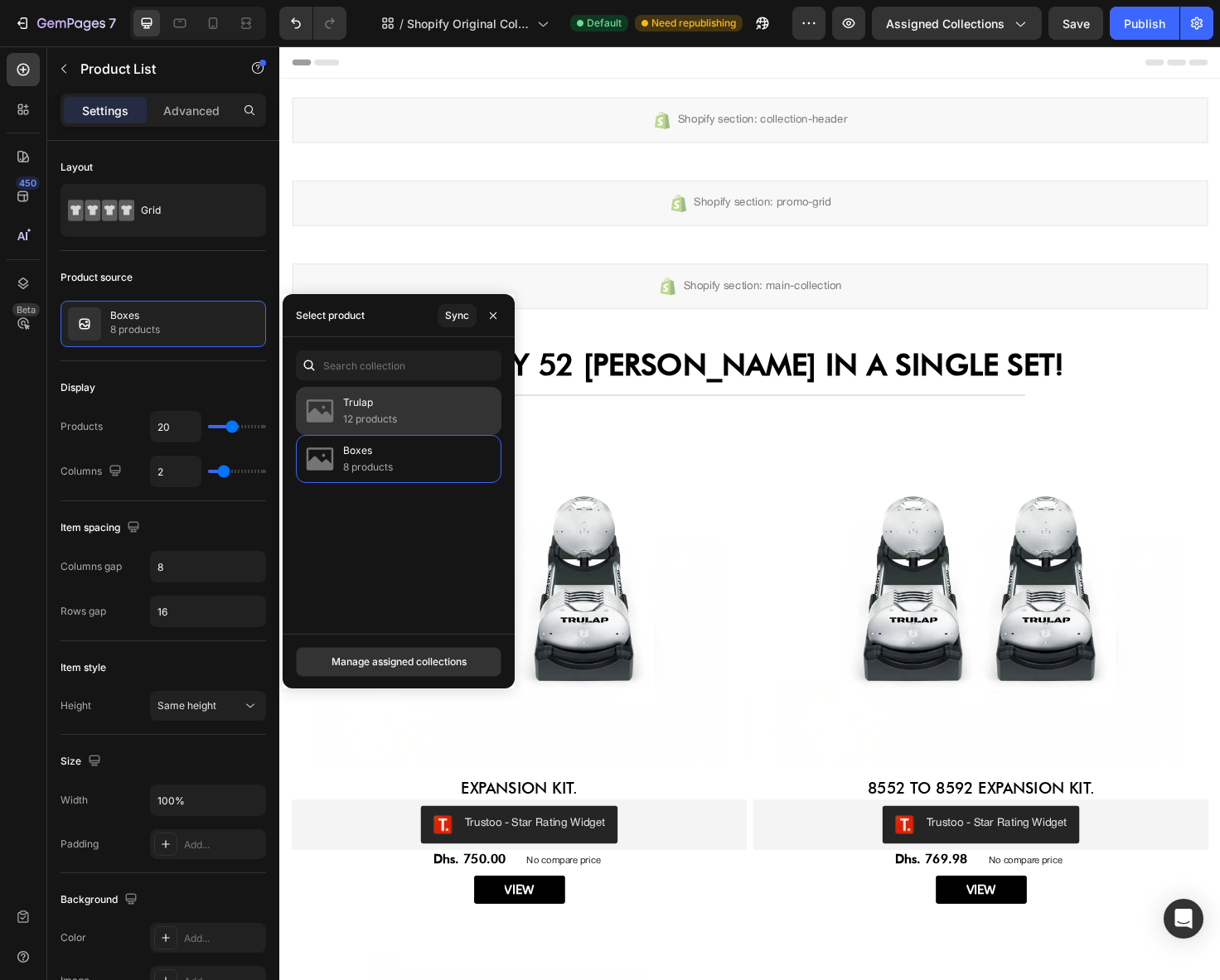
click at [379, 401] on p "Trulap" at bounding box center [369, 403] width 54 height 17
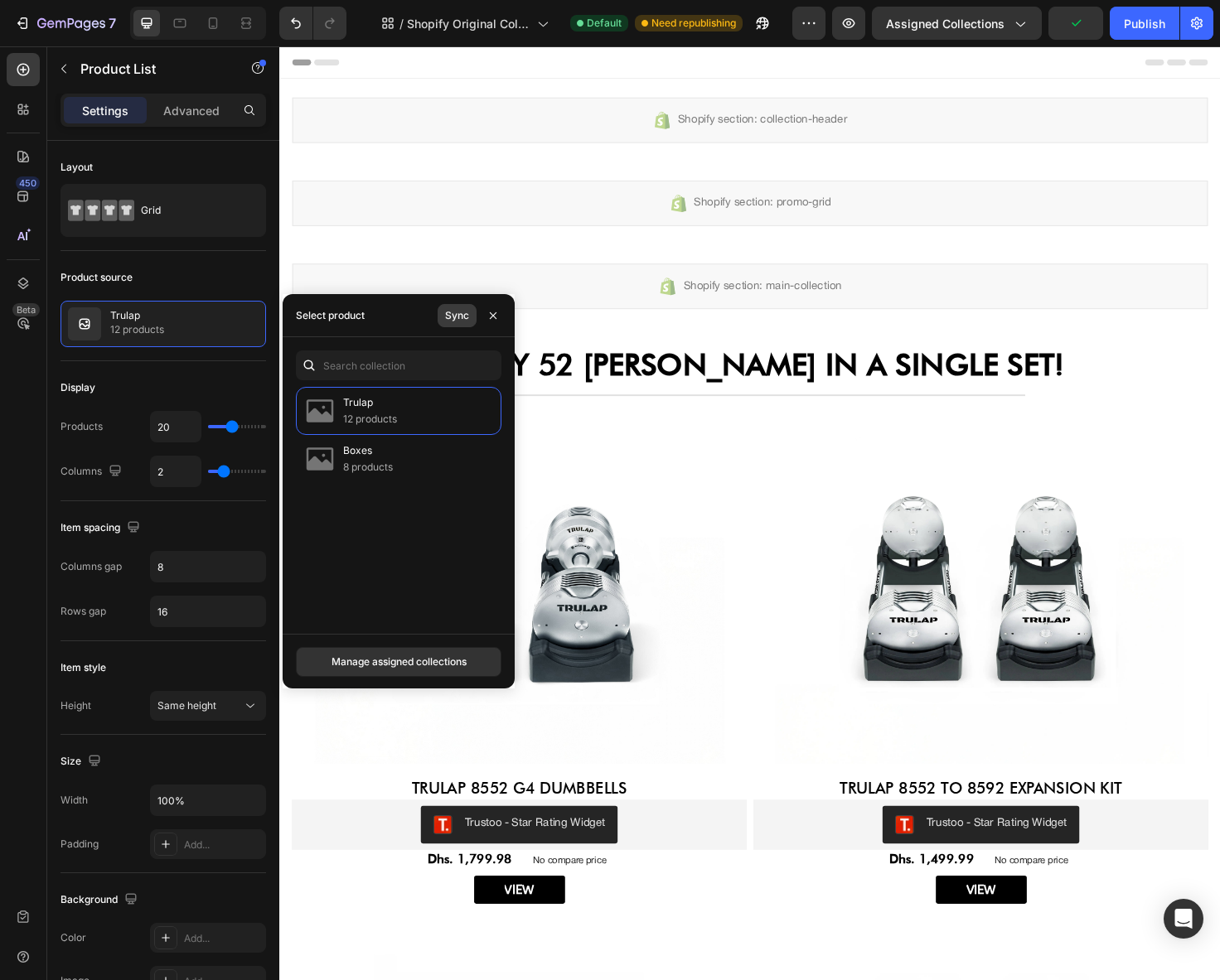
click at [447, 319] on div "Sync" at bounding box center [456, 316] width 24 height 15
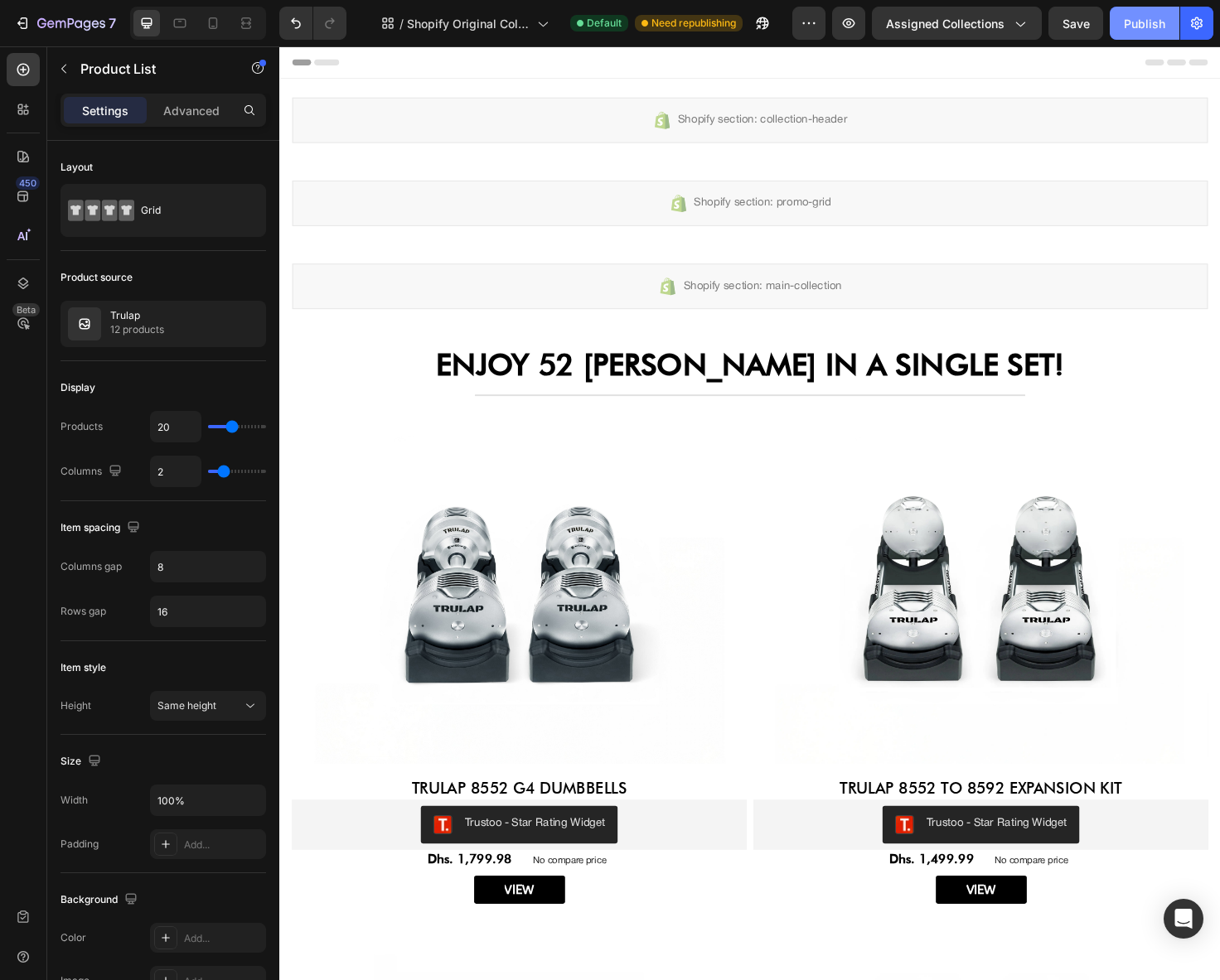
click at [1160, 12] on button "Publish" at bounding box center [1144, 24] width 69 height 33
click at [1188, 914] on icon "Open Intercom Messenger" at bounding box center [1183, 918] width 19 height 22
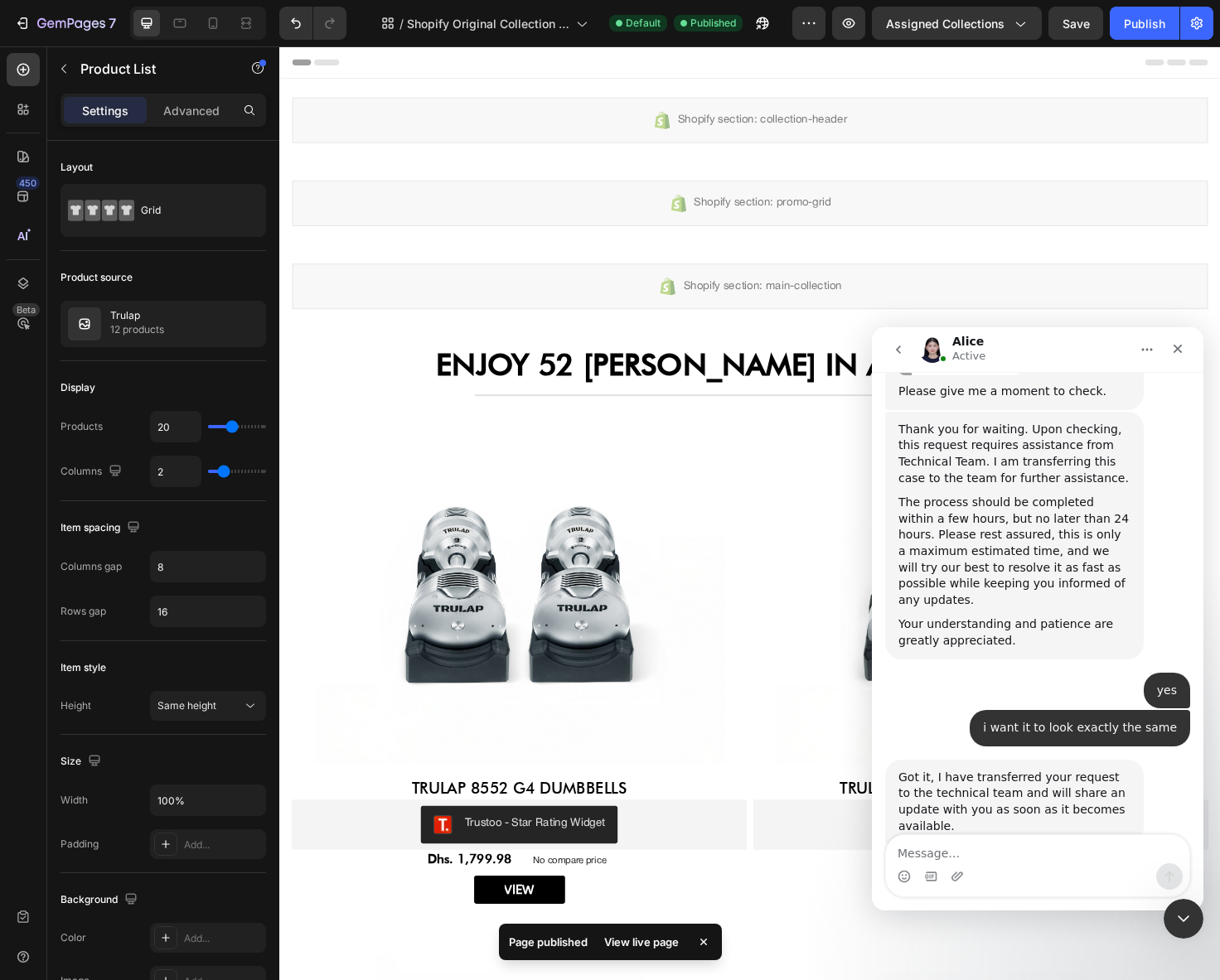
scroll to position [16557, 0]
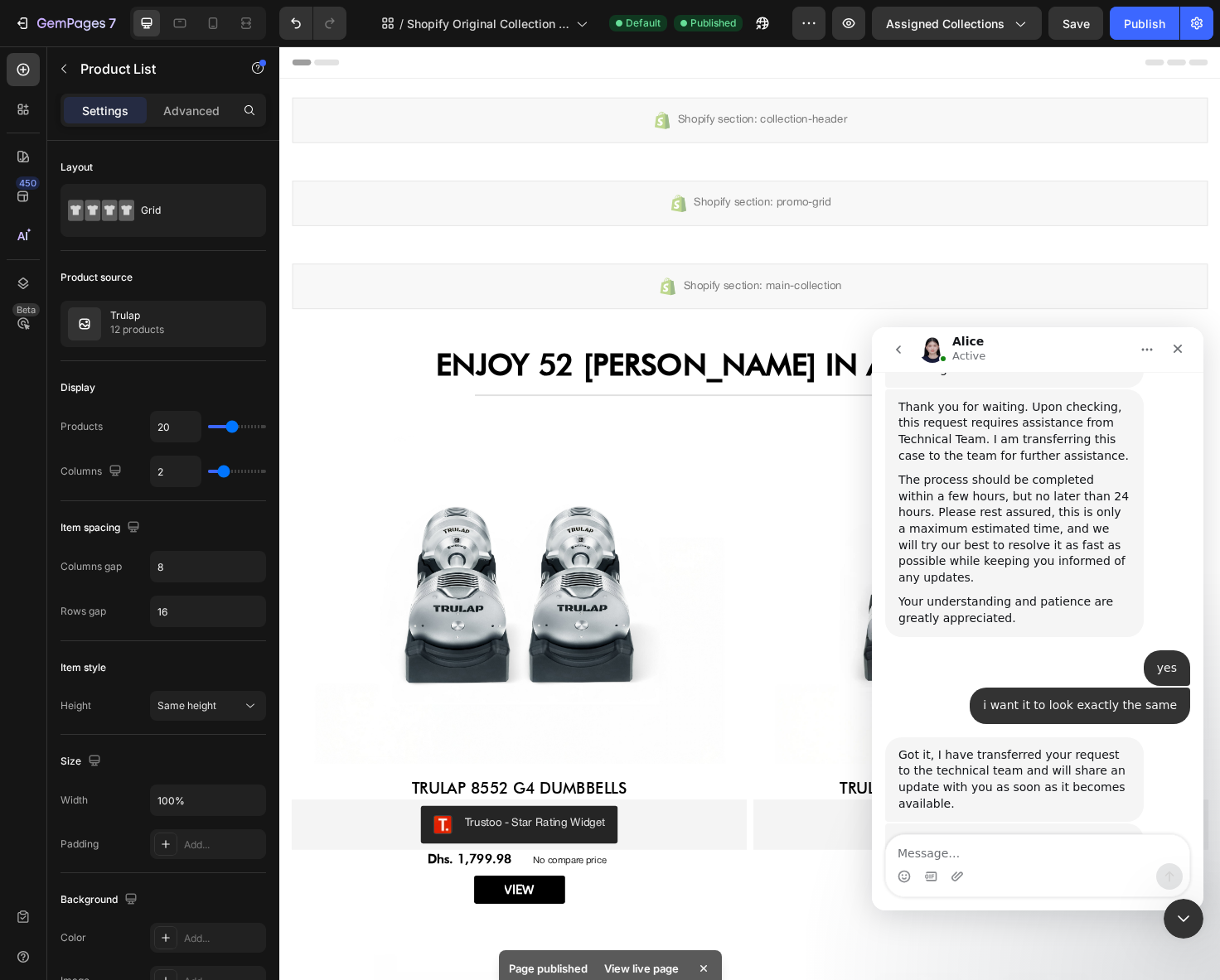
click at [1024, 858] on textarea "Message…" at bounding box center [1037, 849] width 303 height 28
type textarea "ok thanks"
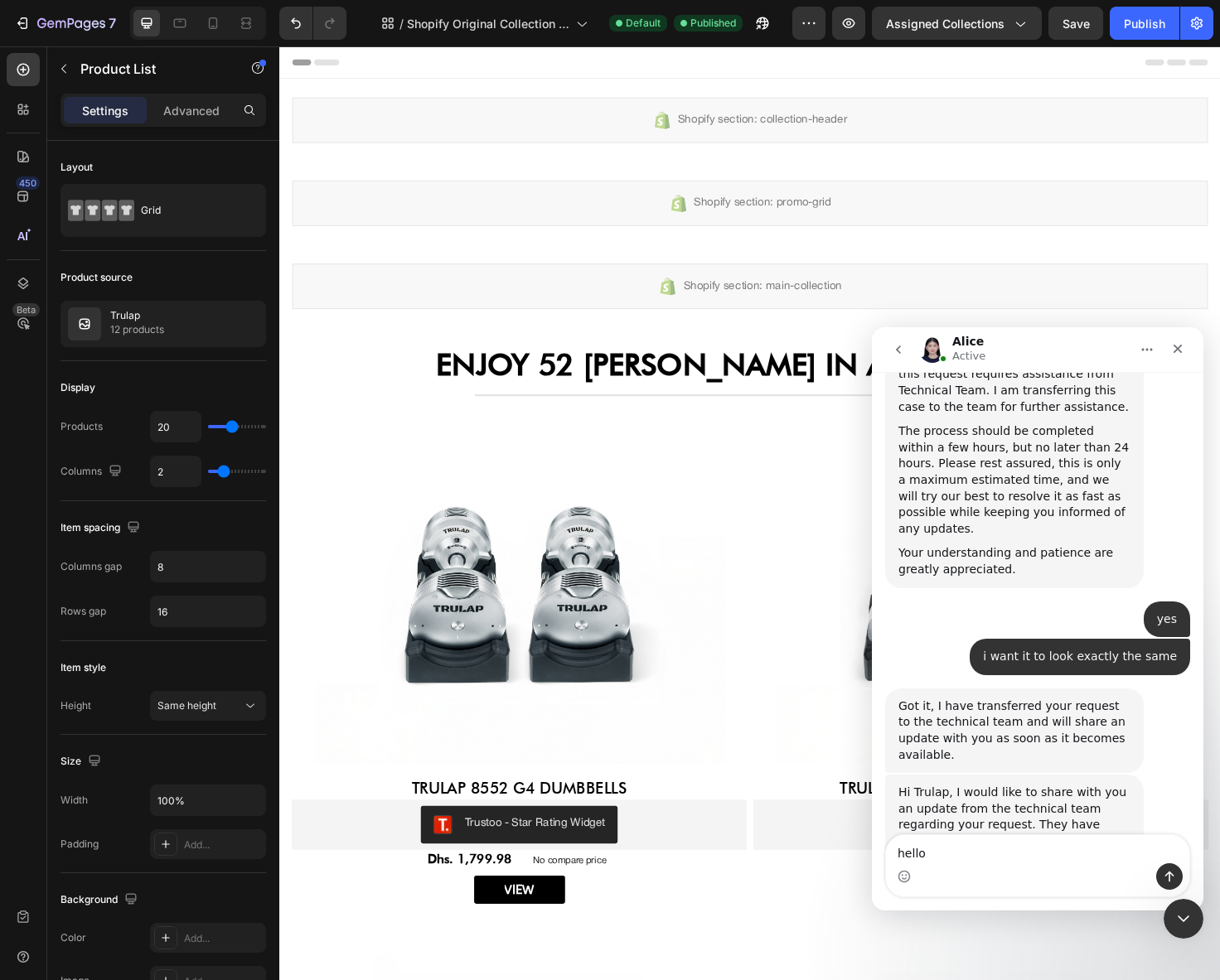
type textarea "helloo"
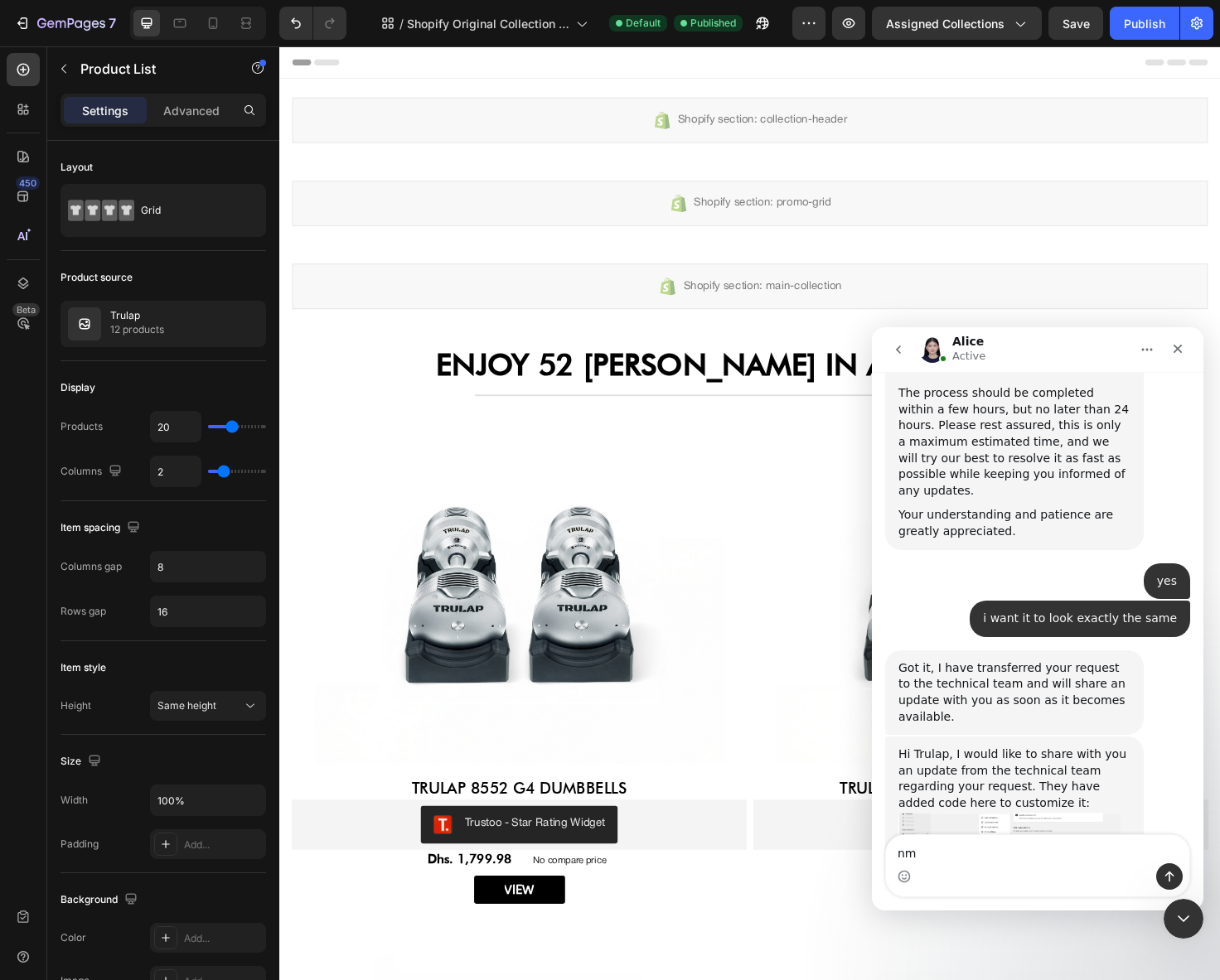
type textarea "n"
type textarea "my trulap maxload bench is not showing up"
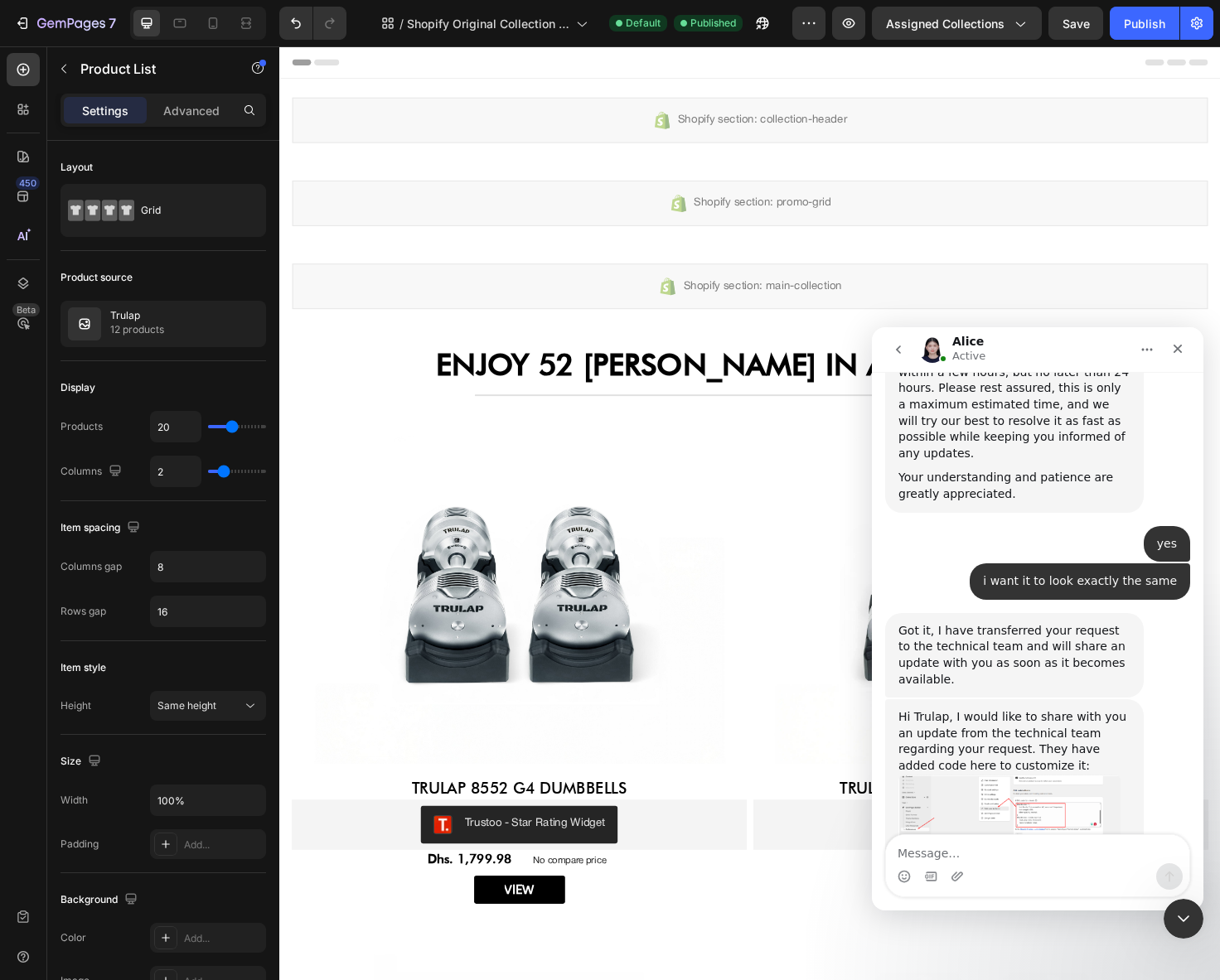
type textarea "https://www.trulap.ae/collections/trulap"
